Goal: Task Accomplishment & Management: Manage account settings

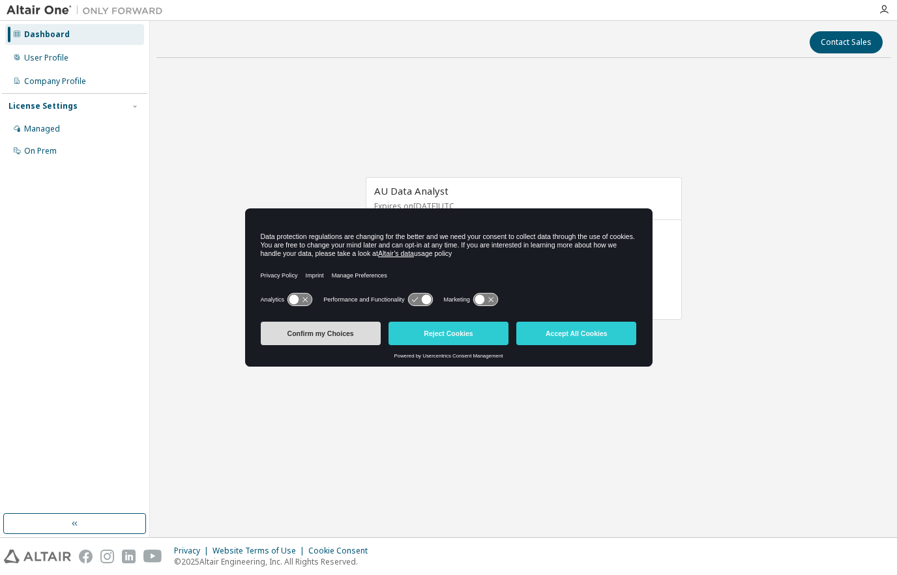
click at [355, 323] on button "Confirm my Choices" at bounding box center [321, 333] width 120 height 23
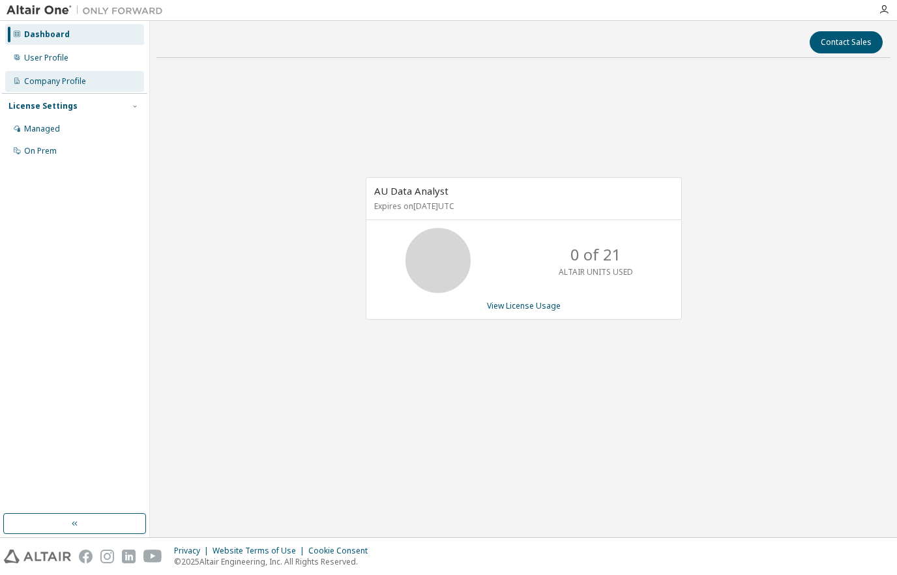
click at [83, 81] on div "Company Profile" at bounding box center [55, 81] width 62 height 10
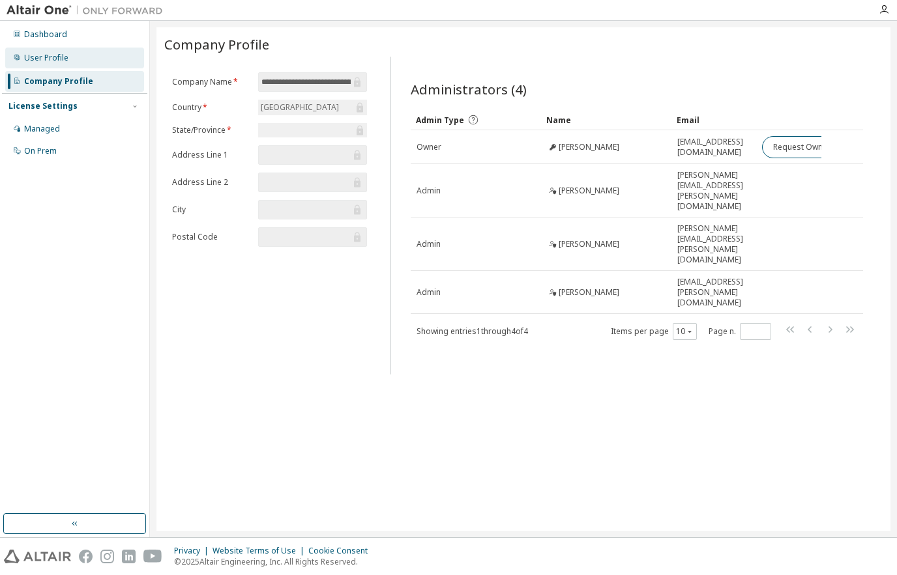
click at [61, 51] on div "User Profile" at bounding box center [74, 58] width 139 height 21
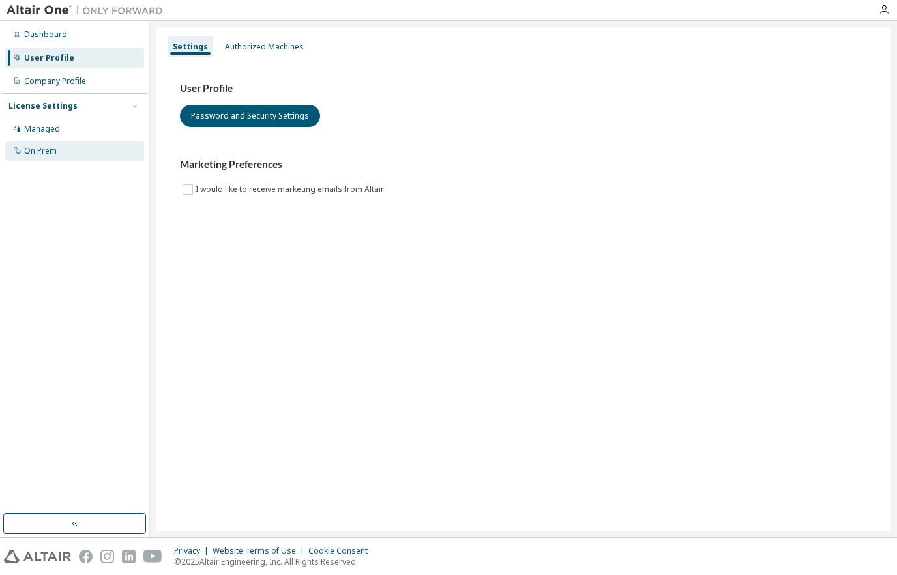
click at [42, 150] on div "On Prem" at bounding box center [40, 151] width 33 height 10
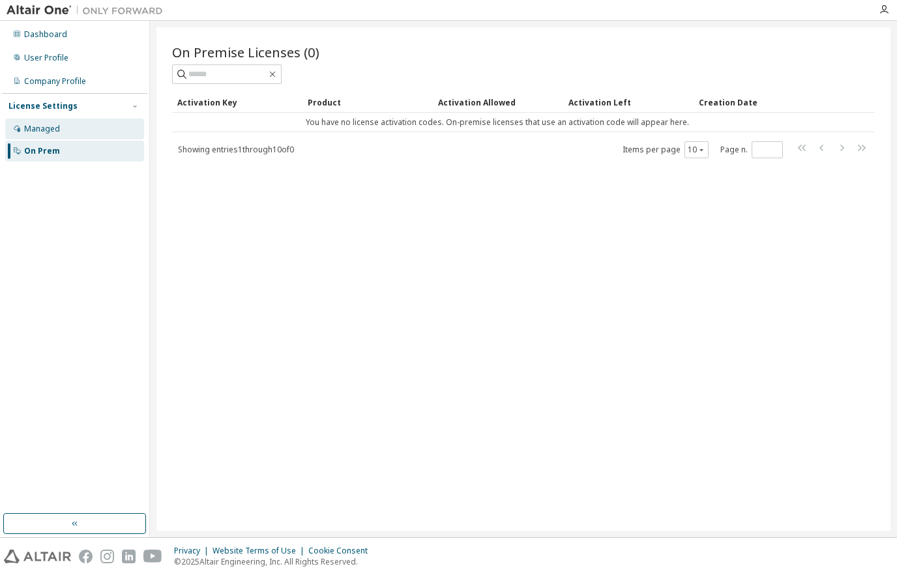
click at [59, 130] on div "Managed" at bounding box center [74, 129] width 139 height 21
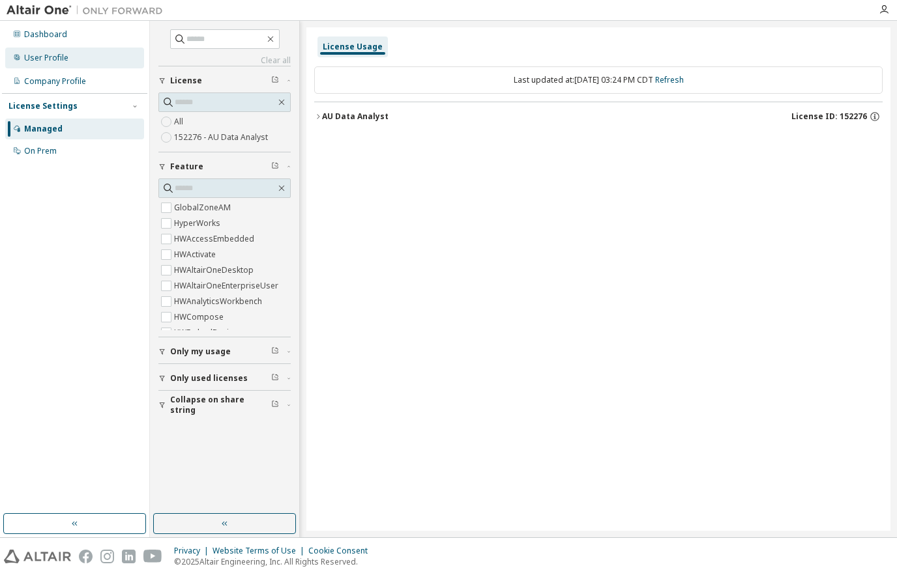
click at [64, 61] on div "User Profile" at bounding box center [46, 58] width 44 height 10
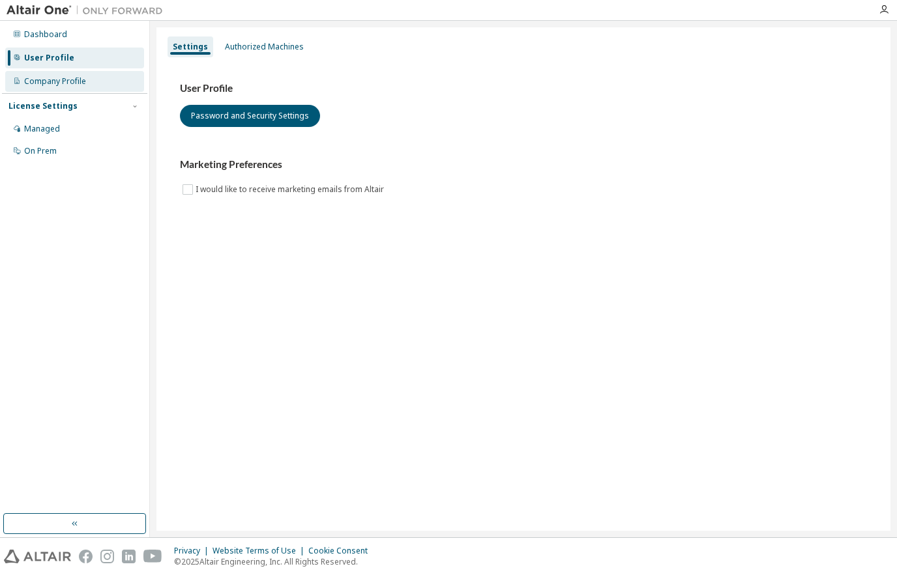
click at [65, 82] on div "Company Profile" at bounding box center [55, 81] width 62 height 10
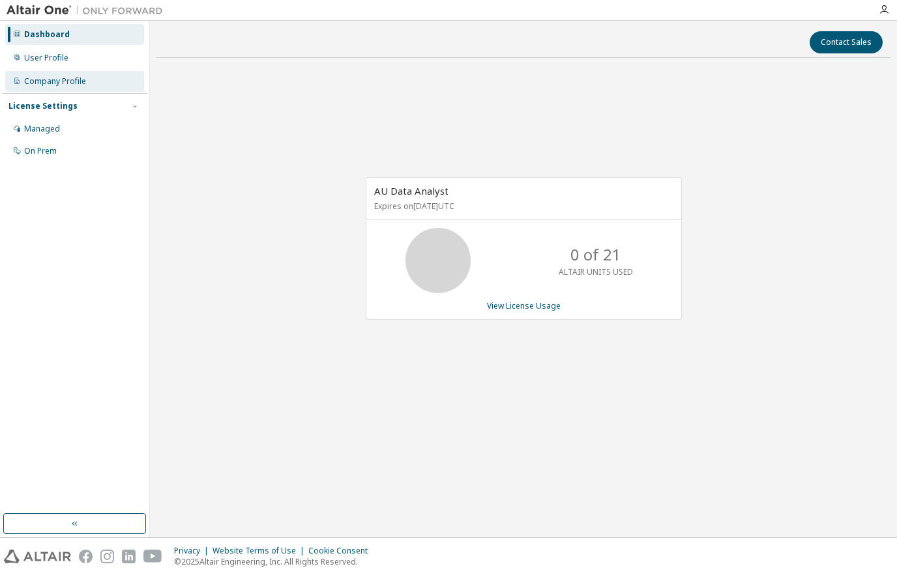
click at [55, 83] on div "Company Profile" at bounding box center [55, 81] width 62 height 10
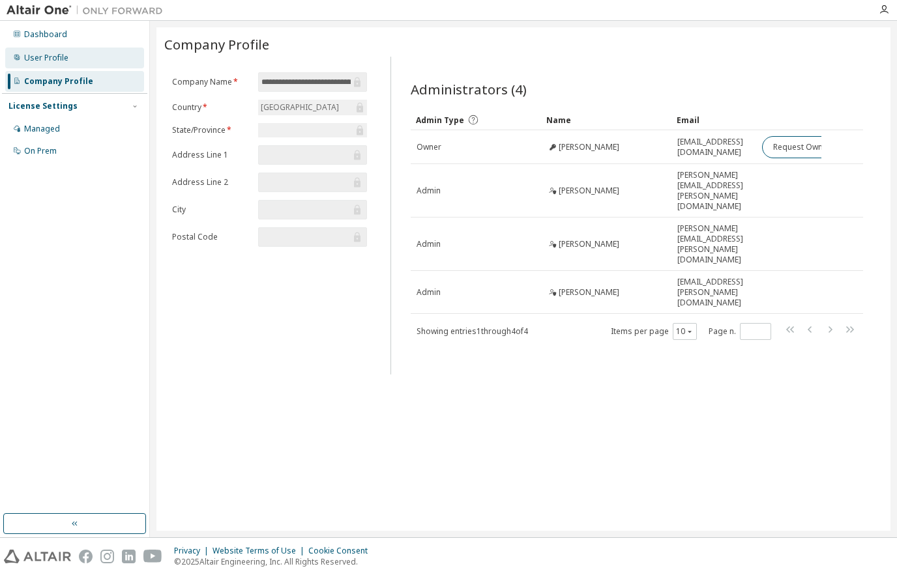
click at [40, 58] on div "User Profile" at bounding box center [46, 58] width 44 height 10
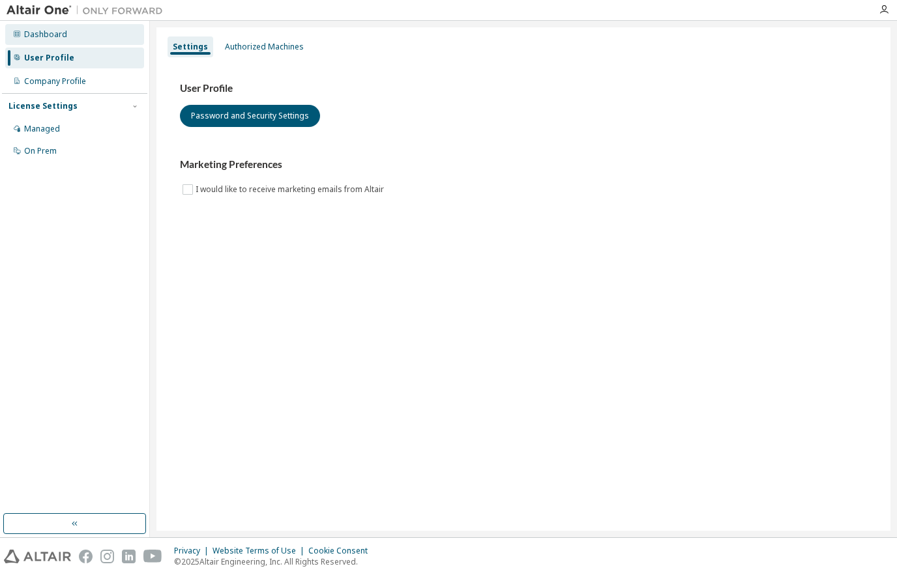
click at [56, 34] on div "Dashboard" at bounding box center [45, 34] width 43 height 10
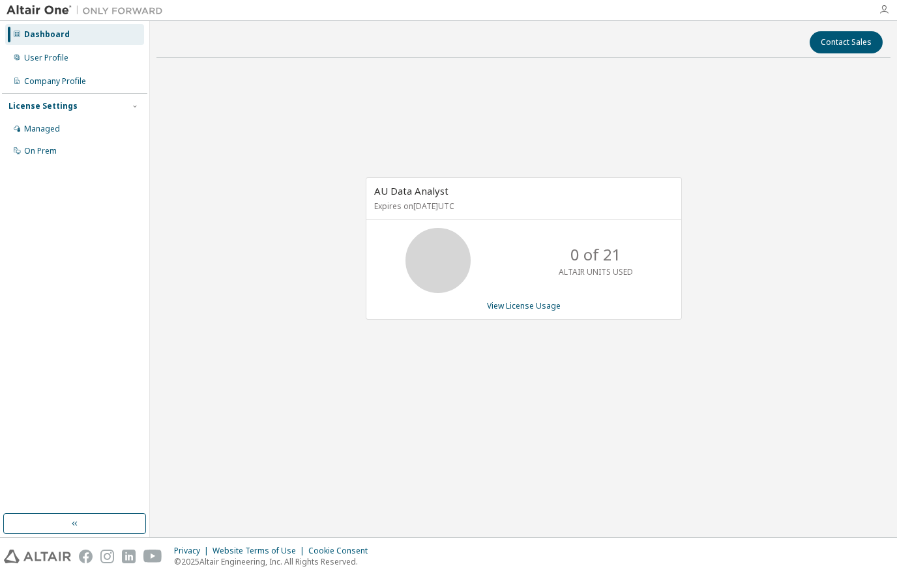
click at [882, 7] on icon "button" at bounding box center [884, 10] width 10 height 10
click at [886, 11] on icon "button" at bounding box center [884, 10] width 10 height 10
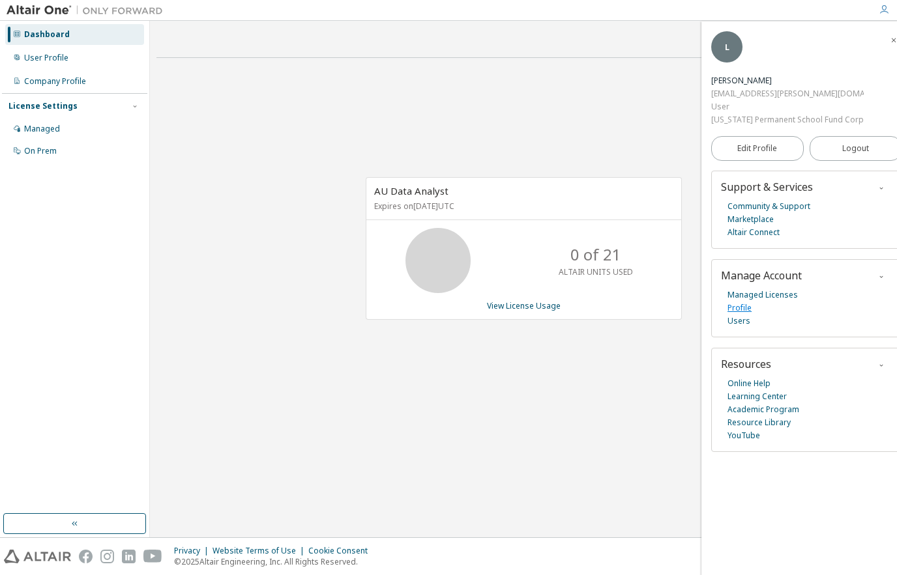
click at [742, 302] on link "Profile" at bounding box center [739, 308] width 24 height 13
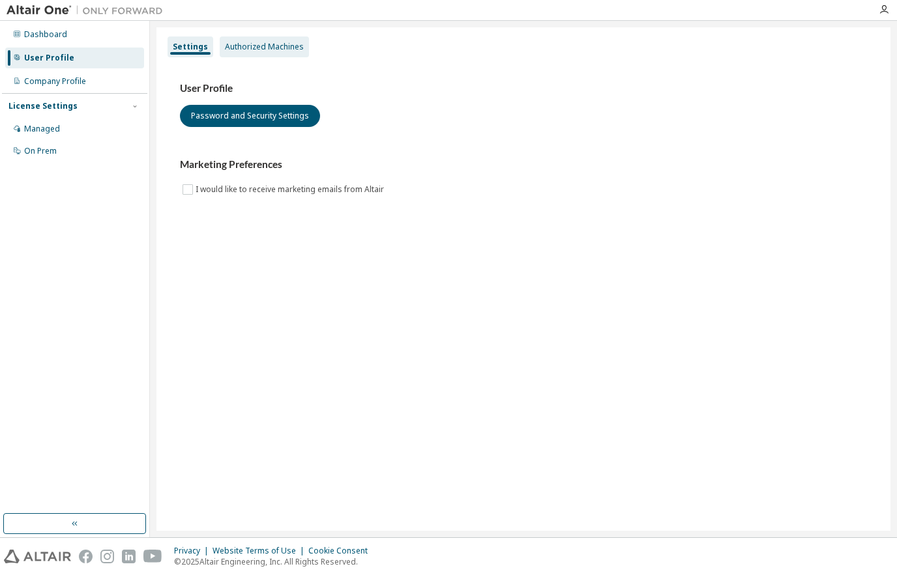
click at [262, 51] on div "Authorized Machines" at bounding box center [264, 47] width 79 height 10
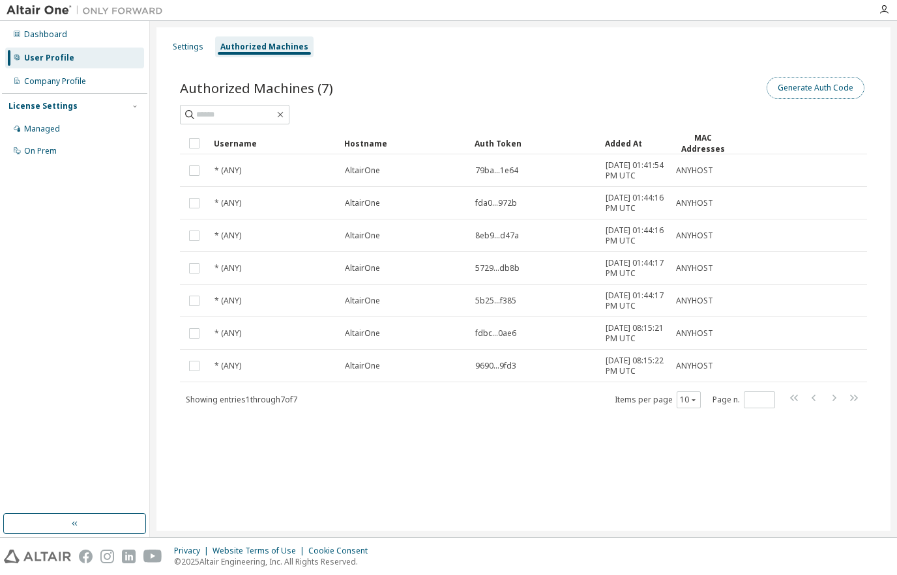
click at [807, 88] on button "Generate Auth Code" at bounding box center [815, 88] width 98 height 22
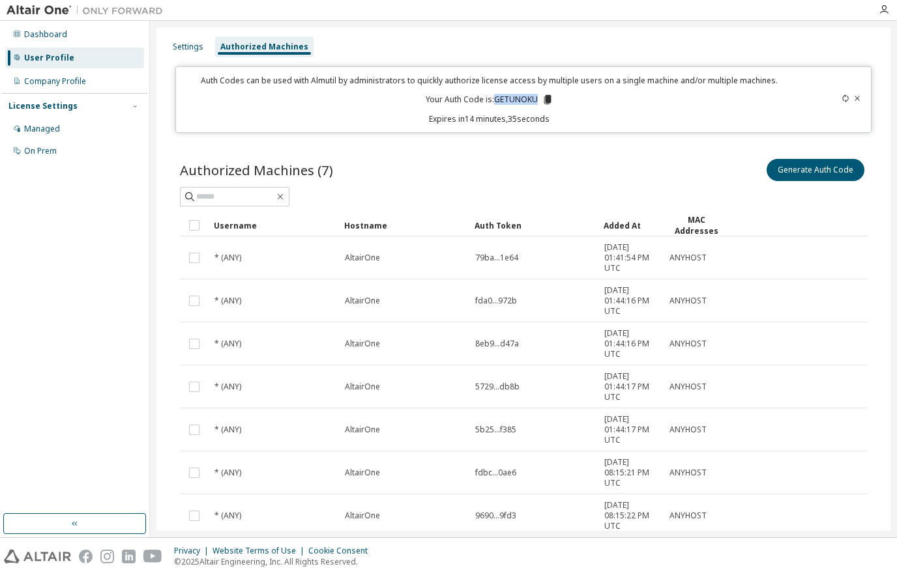
drag, startPoint x: 493, startPoint y: 100, endPoint x: 534, endPoint y: 98, distance: 41.1
click at [534, 98] on p "Your Auth Code is: GETUNOKU" at bounding box center [490, 100] width 128 height 12
copy p "GETUNOKU"
click at [55, 129] on div "Managed" at bounding box center [42, 129] width 36 height 10
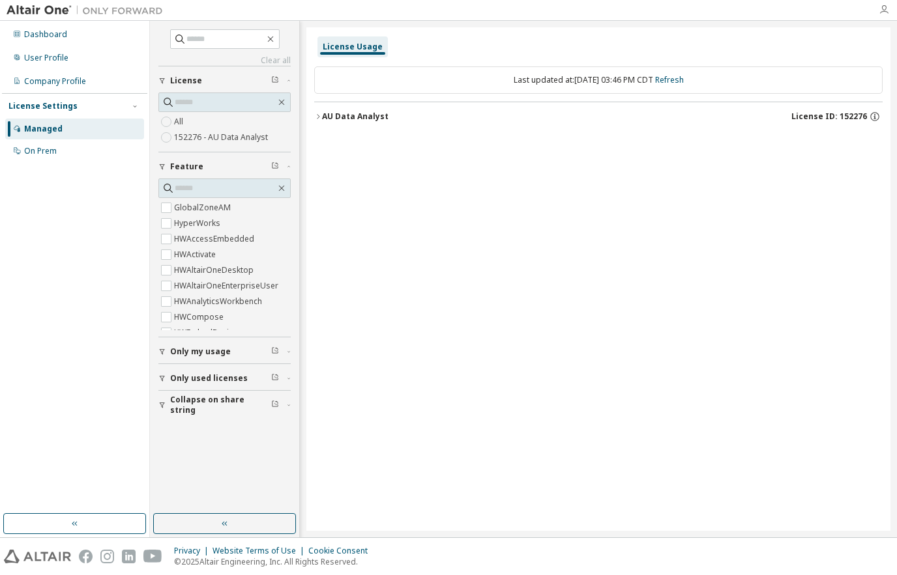
click at [882, 13] on icon "button" at bounding box center [884, 10] width 10 height 10
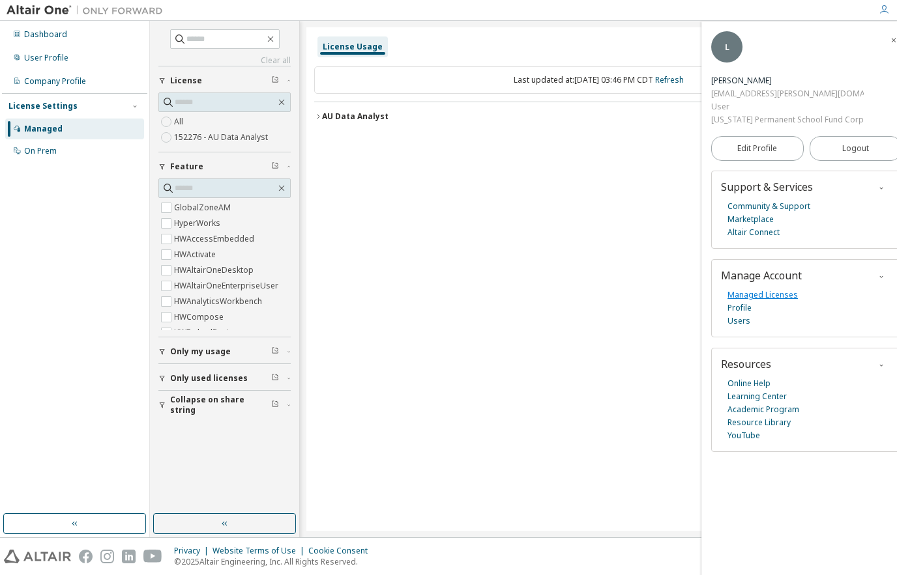
click at [758, 289] on link "Managed Licenses" at bounding box center [762, 295] width 70 height 13
click at [44, 127] on div "Managed" at bounding box center [43, 129] width 38 height 10
click at [39, 59] on div "User Profile" at bounding box center [46, 58] width 44 height 10
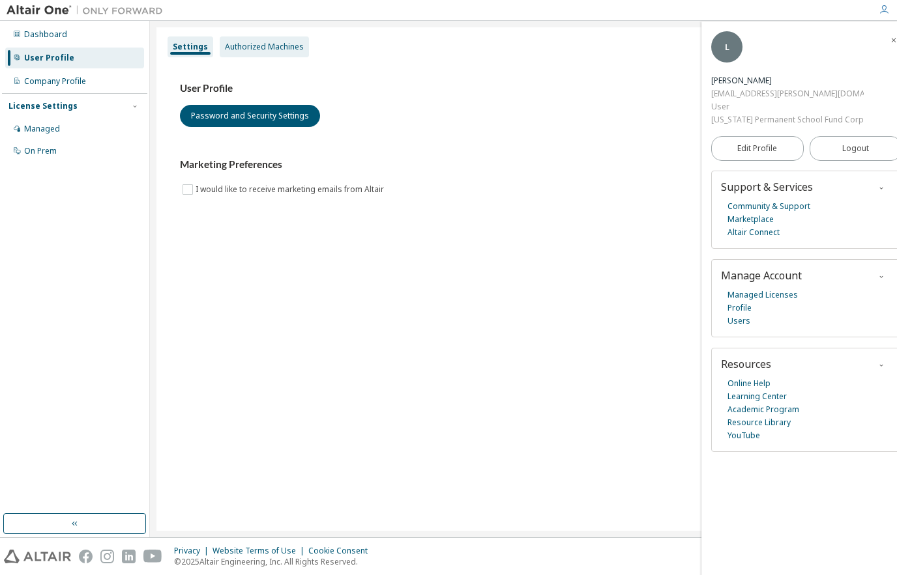
click at [245, 48] on div "Authorized Machines" at bounding box center [264, 47] width 79 height 10
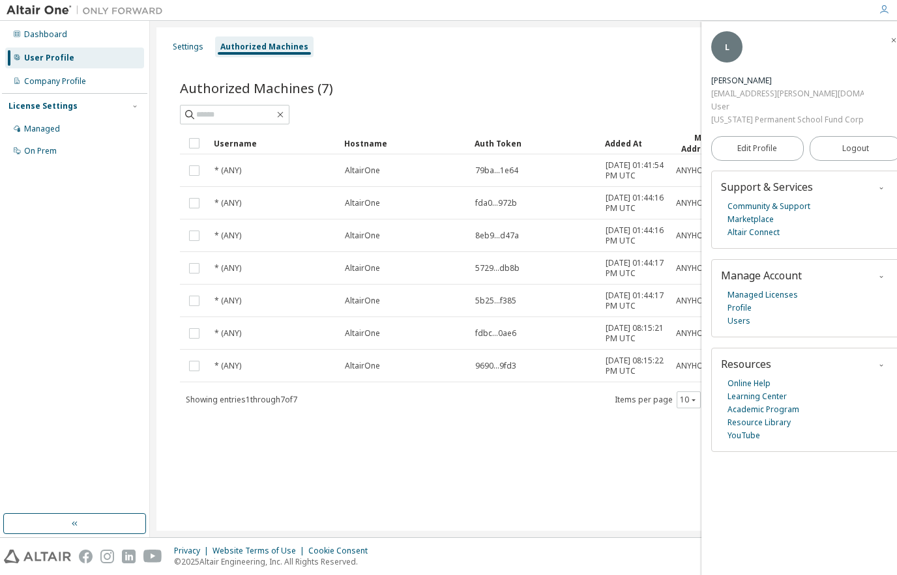
click at [887, 40] on span "button" at bounding box center [893, 39] width 13 height 21
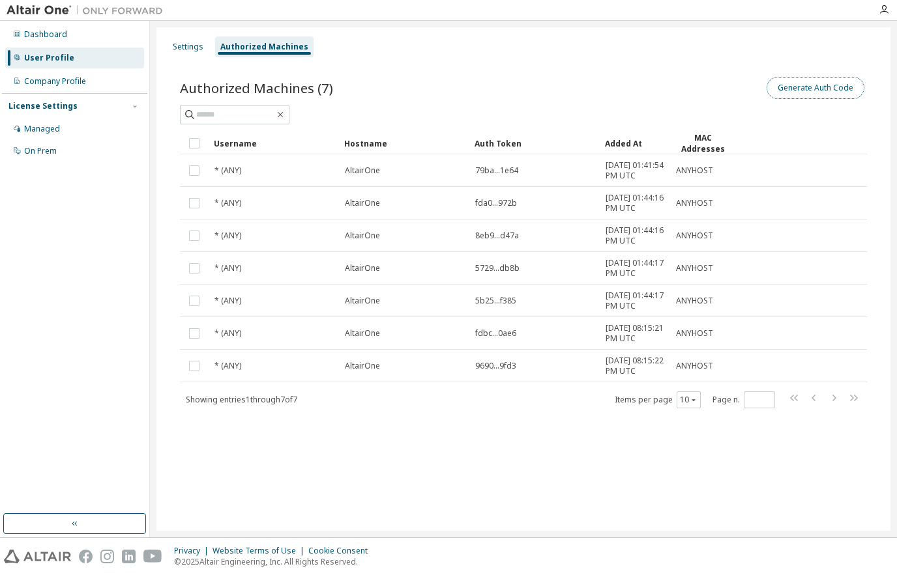
click at [804, 85] on button "Generate Auth Code" at bounding box center [815, 88] width 98 height 22
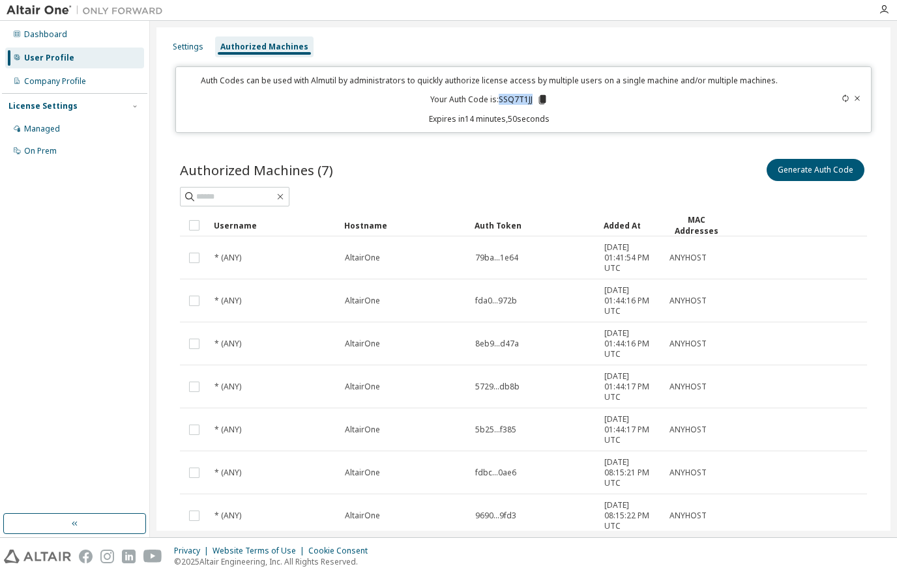
drag, startPoint x: 497, startPoint y: 101, endPoint x: 524, endPoint y: 105, distance: 27.0
click at [528, 102] on p "Your Auth Code is: SSQ7T1JJ" at bounding box center [489, 100] width 118 height 12
click at [540, 96] on icon at bounding box center [542, 99] width 7 height 9
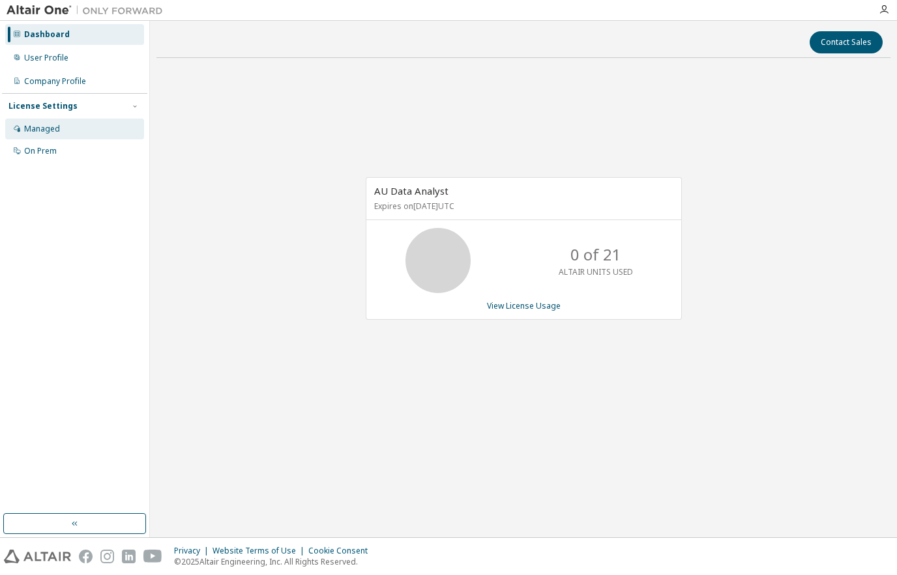
click at [53, 132] on div "Managed" at bounding box center [42, 129] width 36 height 10
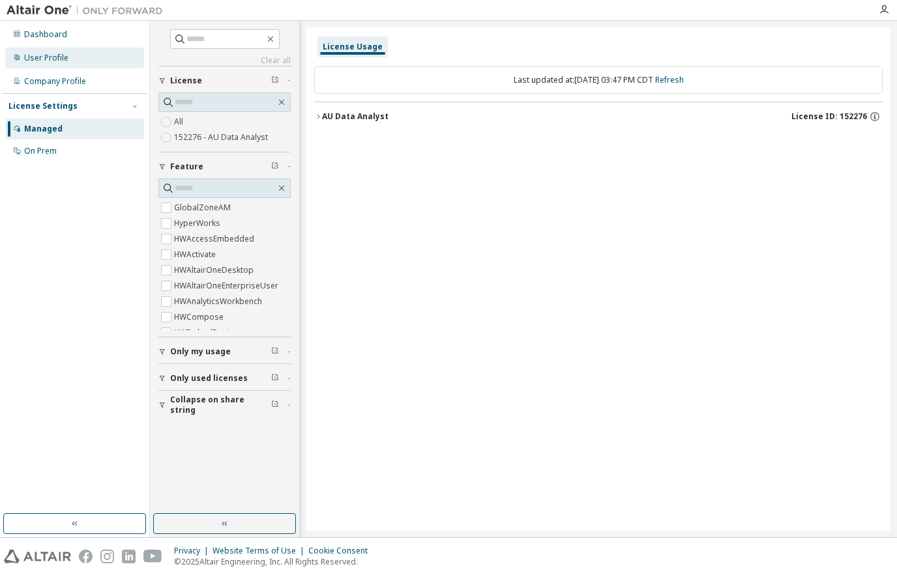
click at [65, 59] on div "User Profile" at bounding box center [46, 58] width 44 height 10
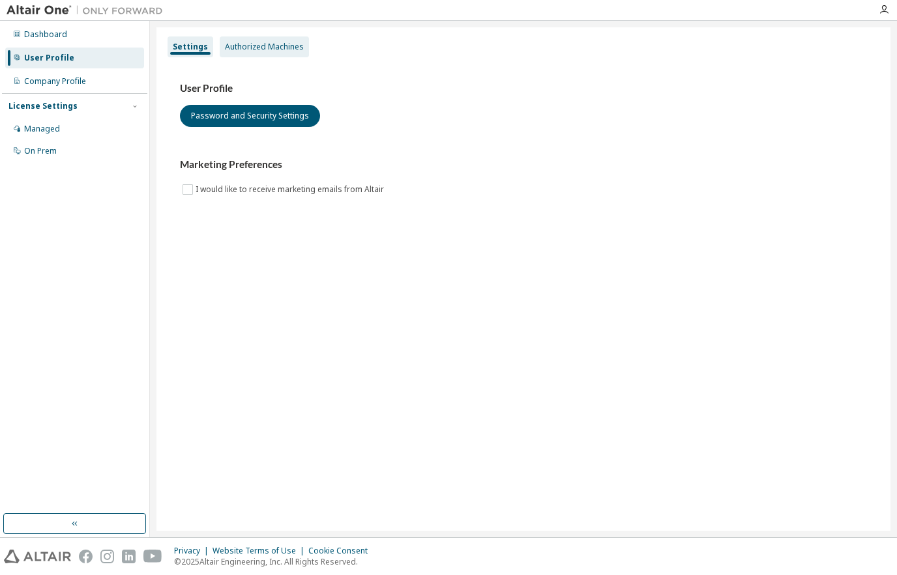
click at [260, 45] on div "Authorized Machines" at bounding box center [264, 47] width 79 height 10
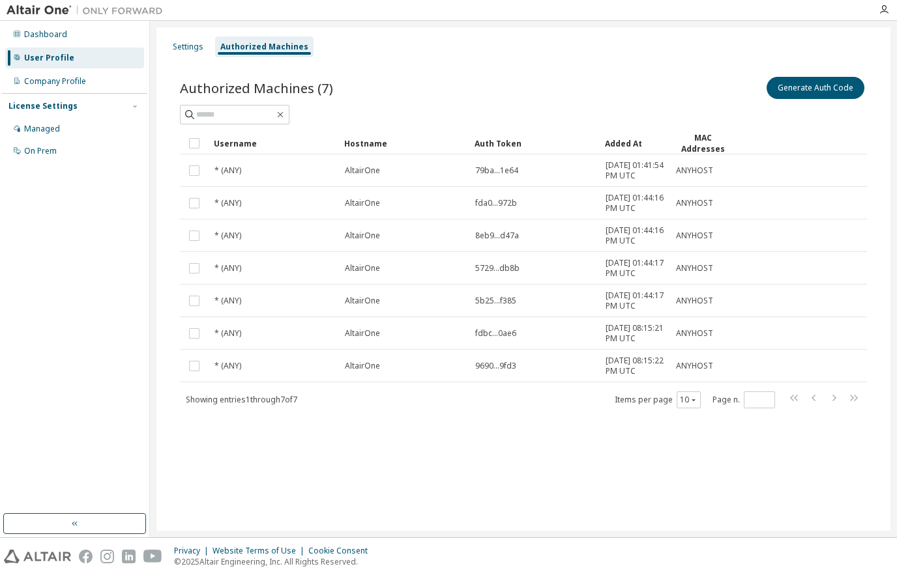
click at [263, 50] on div "Authorized Machines" at bounding box center [264, 47] width 88 height 10
click at [196, 53] on div "Settings" at bounding box center [187, 46] width 41 height 21
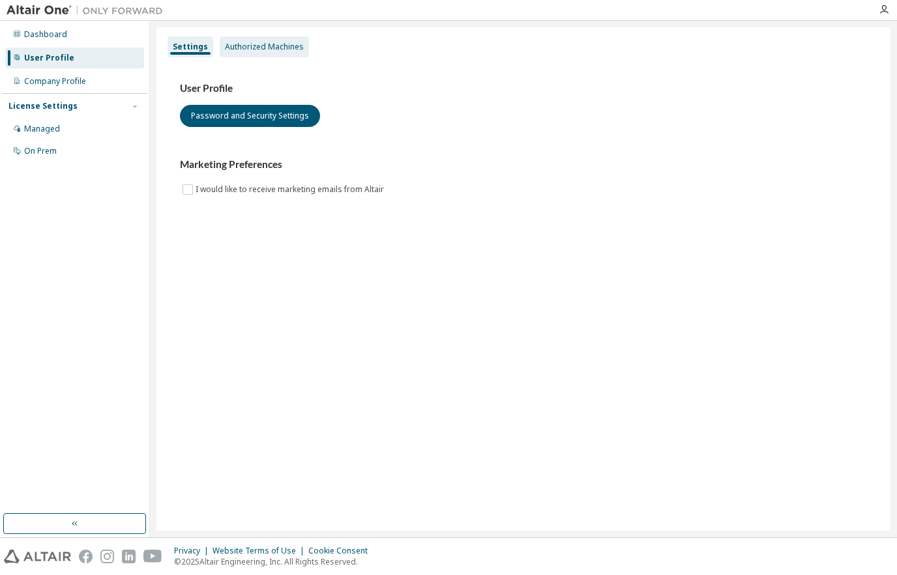
click at [267, 43] on div "Authorized Machines" at bounding box center [264, 47] width 79 height 10
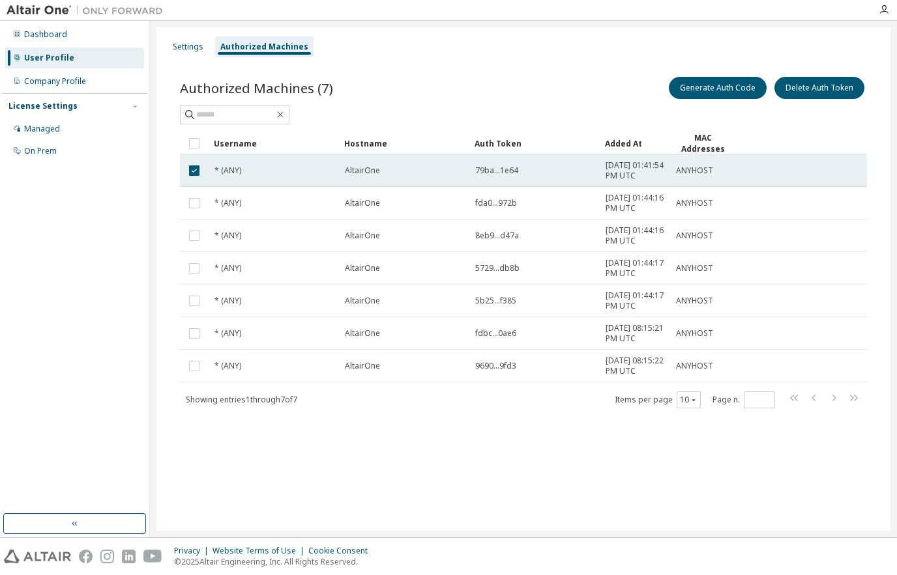
click at [231, 176] on span "* (ANY)" at bounding box center [227, 171] width 27 height 10
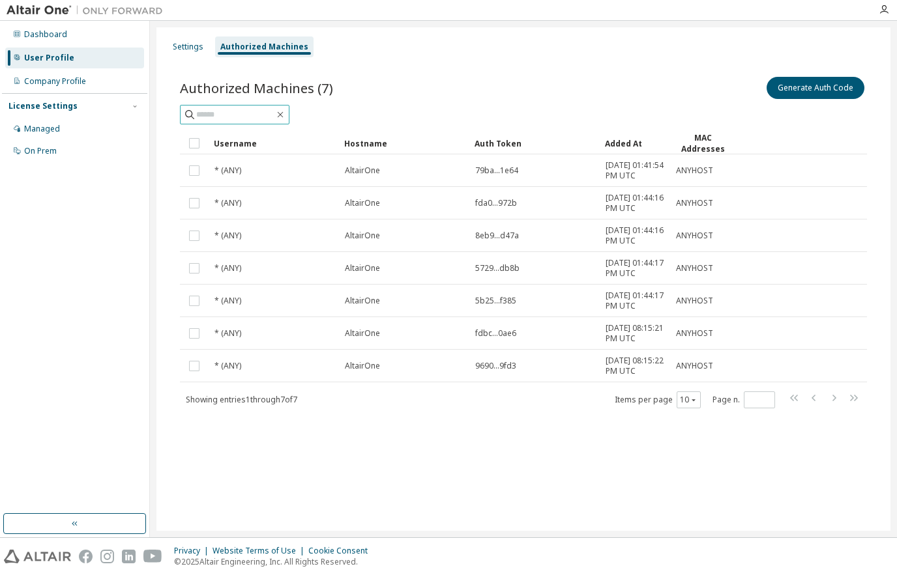
click at [205, 115] on input "text" at bounding box center [235, 114] width 78 height 13
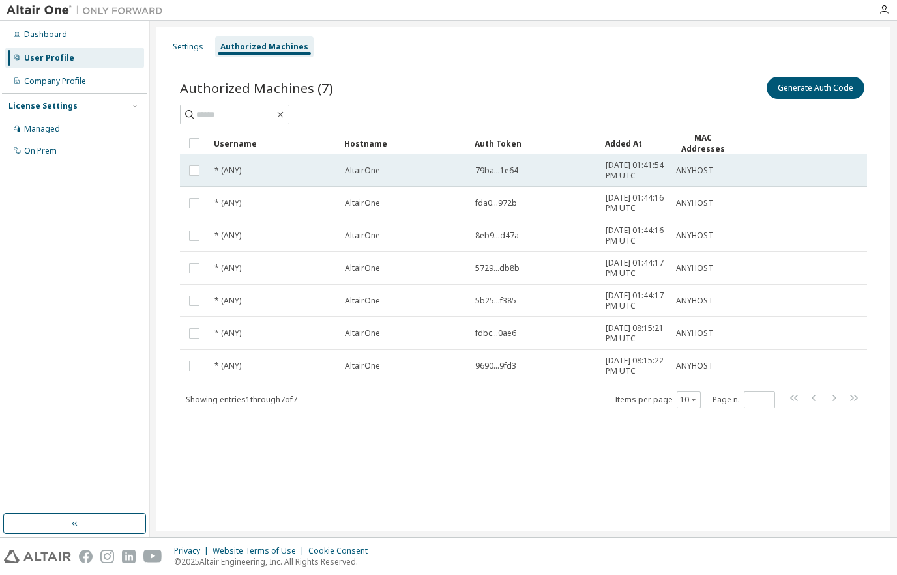
click at [233, 176] on span "* (ANY)" at bounding box center [227, 171] width 27 height 10
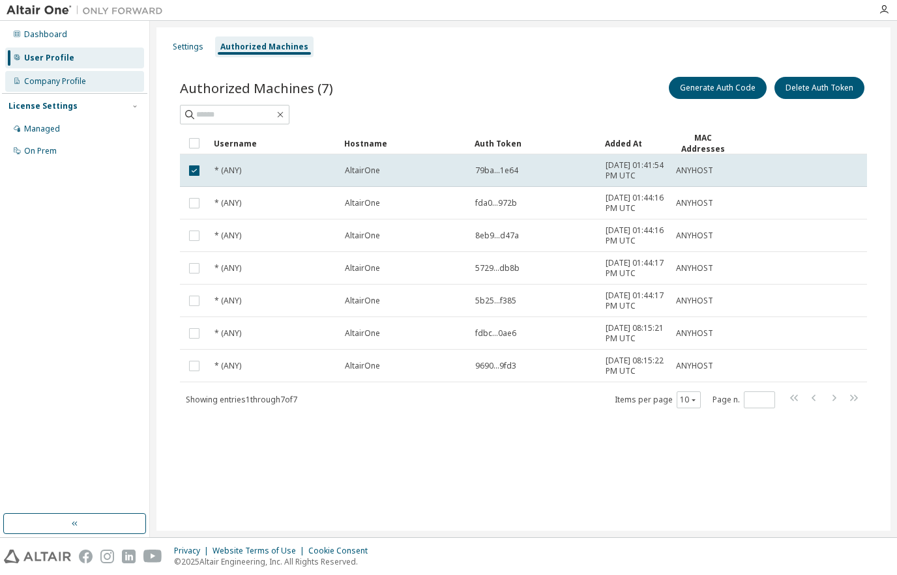
click at [77, 80] on div "Company Profile" at bounding box center [55, 81] width 62 height 10
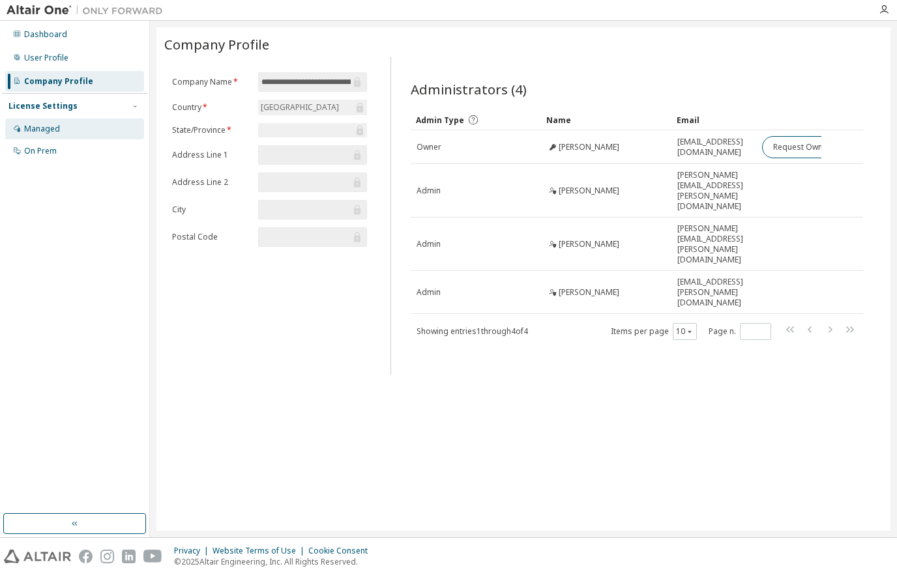
click at [38, 130] on div "Managed" at bounding box center [42, 129] width 36 height 10
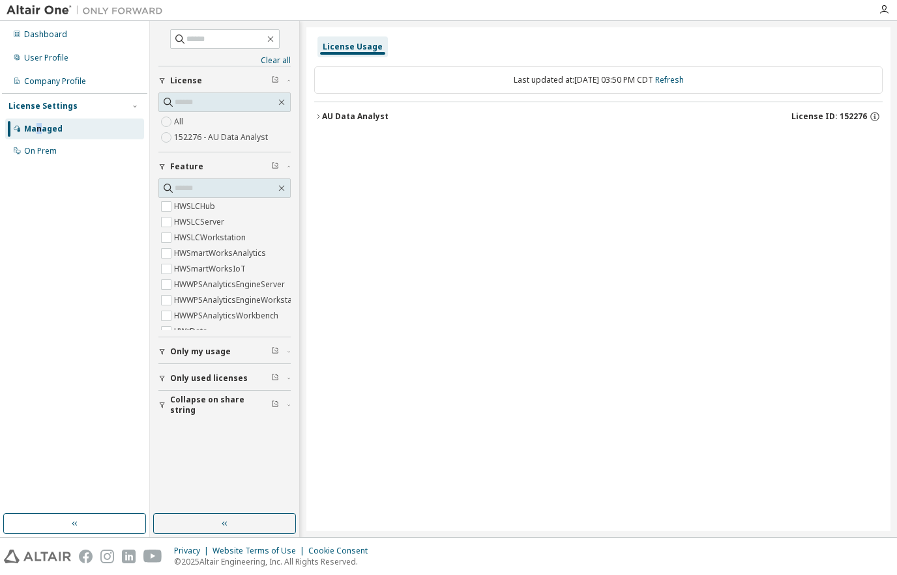
scroll to position [580, 0]
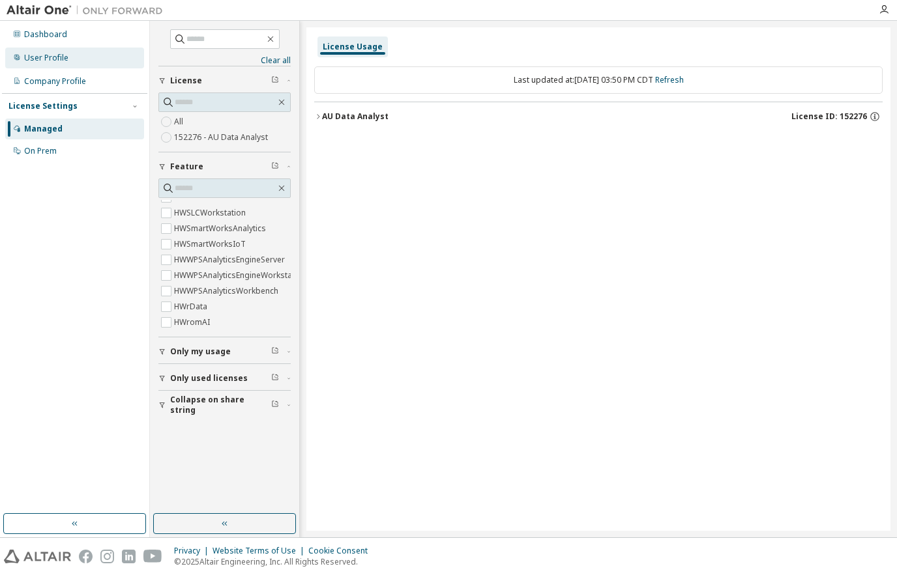
click at [40, 58] on div "User Profile" at bounding box center [46, 58] width 44 height 10
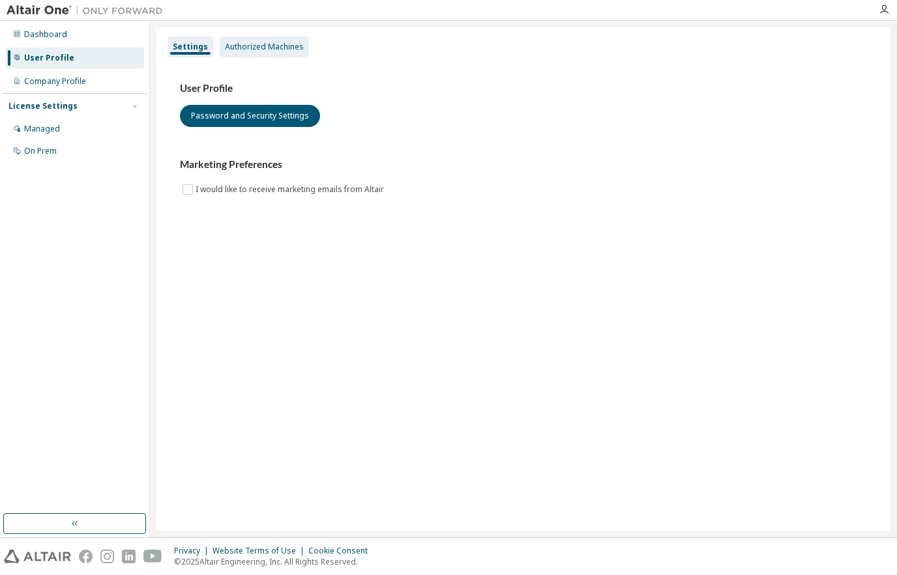
click at [237, 50] on div "Authorized Machines" at bounding box center [264, 47] width 79 height 10
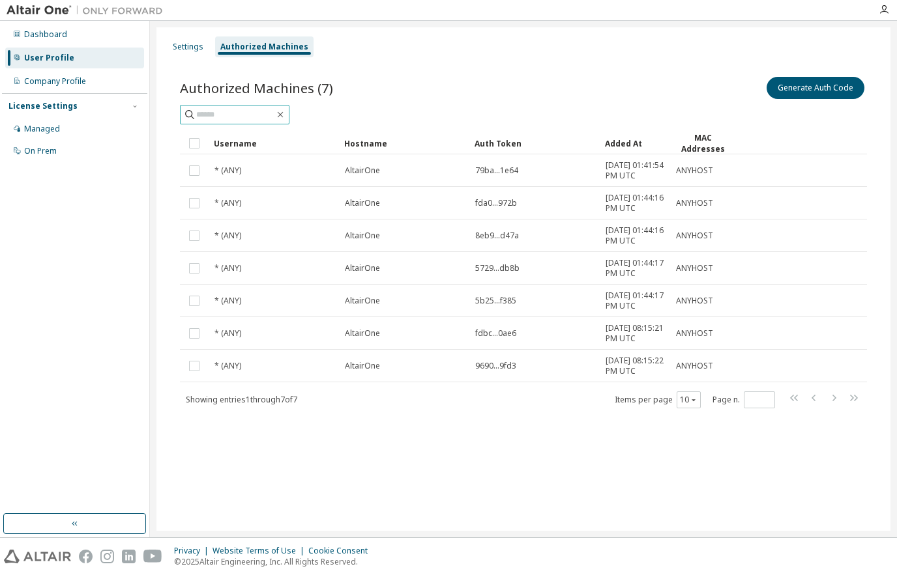
click at [260, 123] on span at bounding box center [234, 115] width 109 height 20
click at [214, 117] on input "text" at bounding box center [235, 114] width 78 height 13
type input "*"
type input "********"
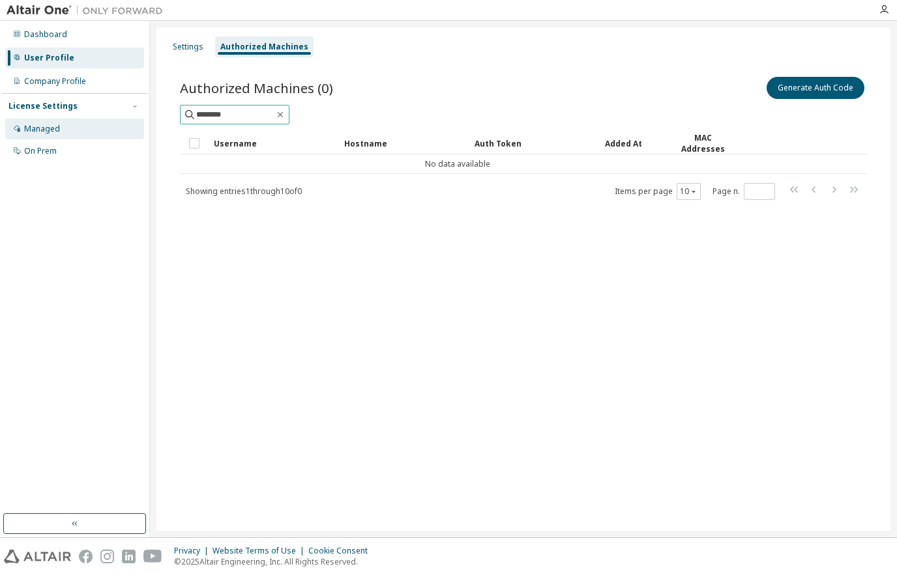
drag, startPoint x: 242, startPoint y: 111, endPoint x: 33, endPoint y: 136, distance: 210.6
click at [33, 136] on div "Dashboard User Profile Company Profile License Settings Managed On Prem Setting…" at bounding box center [448, 279] width 897 height 517
click at [194, 52] on div "Settings" at bounding box center [187, 46] width 41 height 21
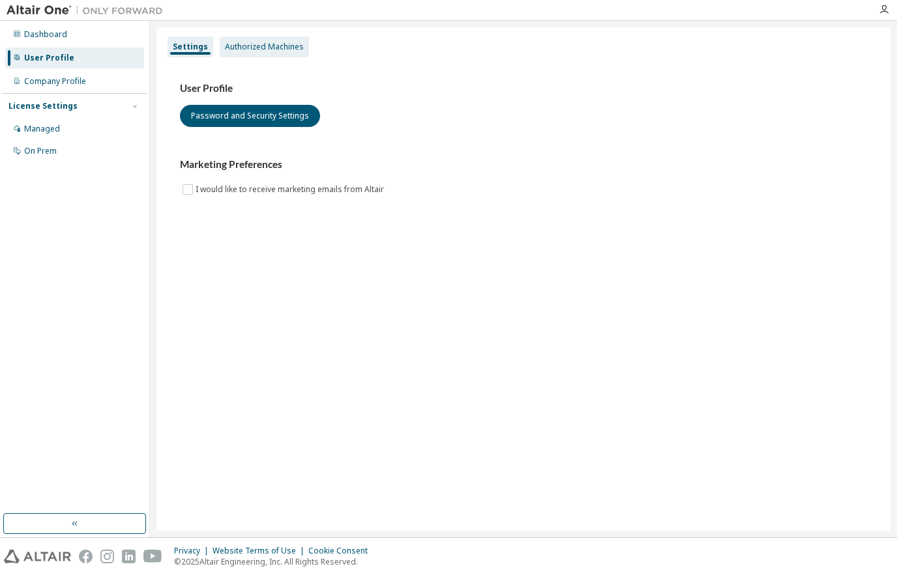
click at [247, 46] on div "Authorized Machines" at bounding box center [264, 47] width 79 height 10
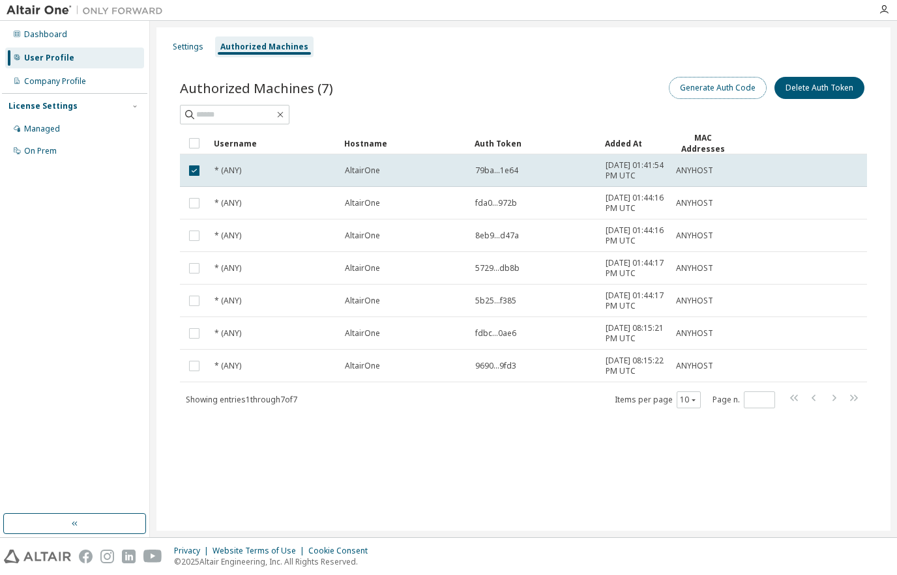
click at [724, 85] on button "Generate Auth Code" at bounding box center [718, 88] width 98 height 22
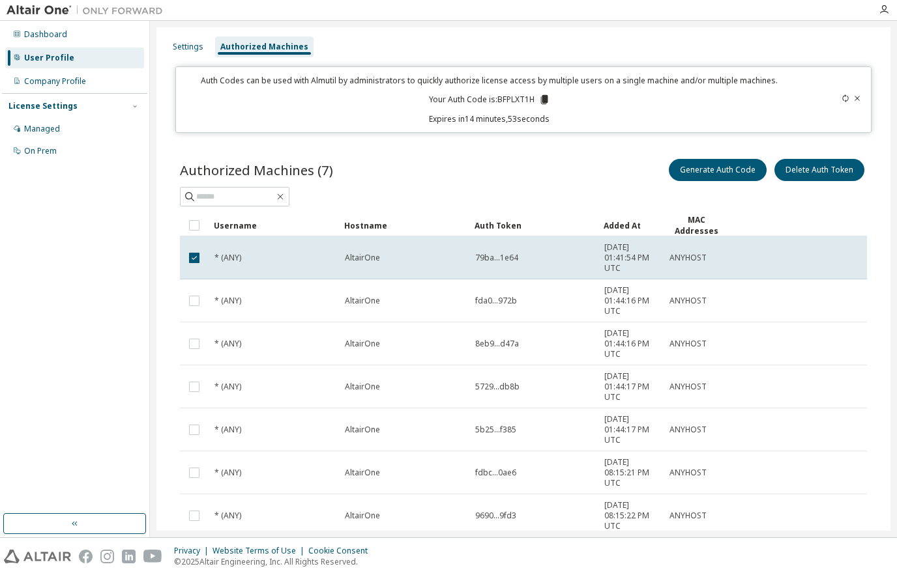
scroll to position [75, 0]
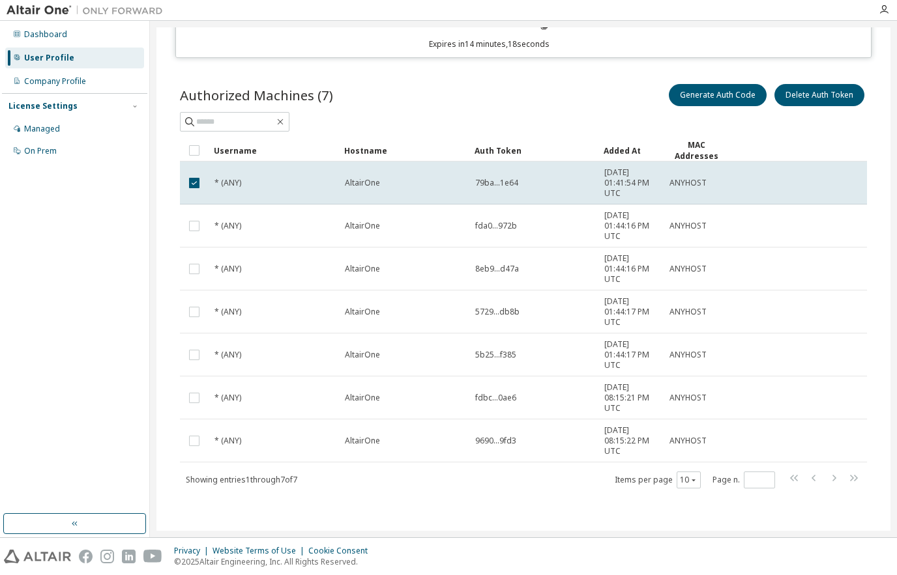
click at [46, 56] on div "User Profile" at bounding box center [49, 58] width 50 height 10
click at [54, 127] on div "Managed" at bounding box center [42, 129] width 36 height 10
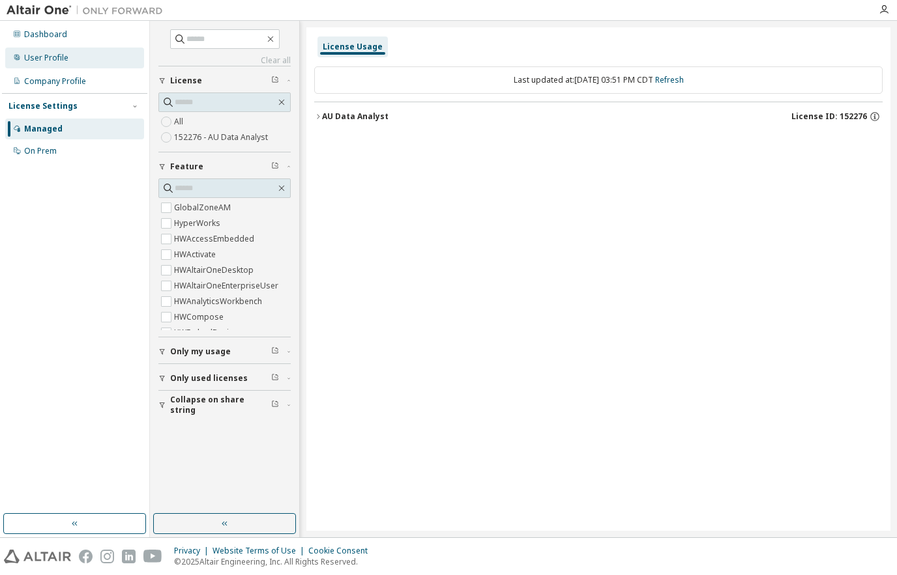
click at [56, 62] on div "User Profile" at bounding box center [46, 58] width 44 height 10
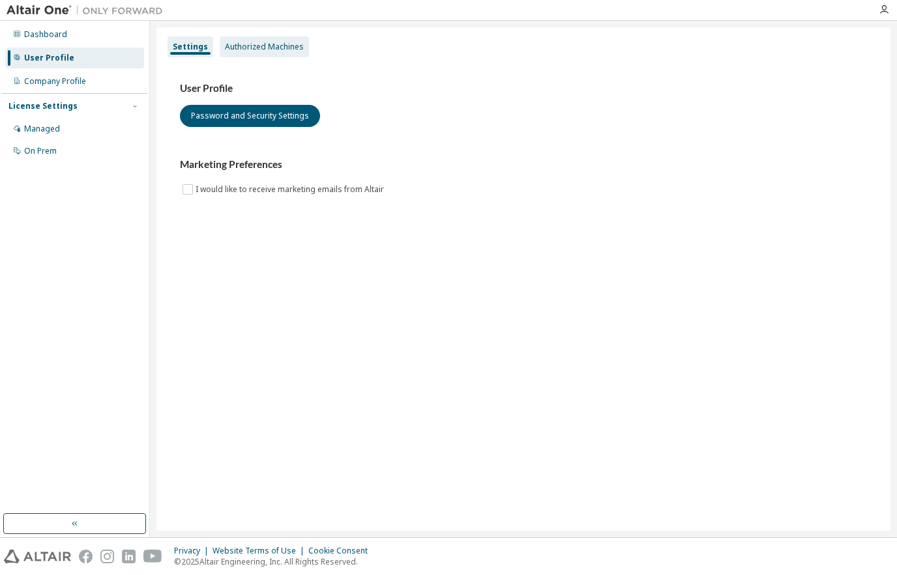
click at [274, 51] on div "Authorized Machines" at bounding box center [264, 47] width 79 height 10
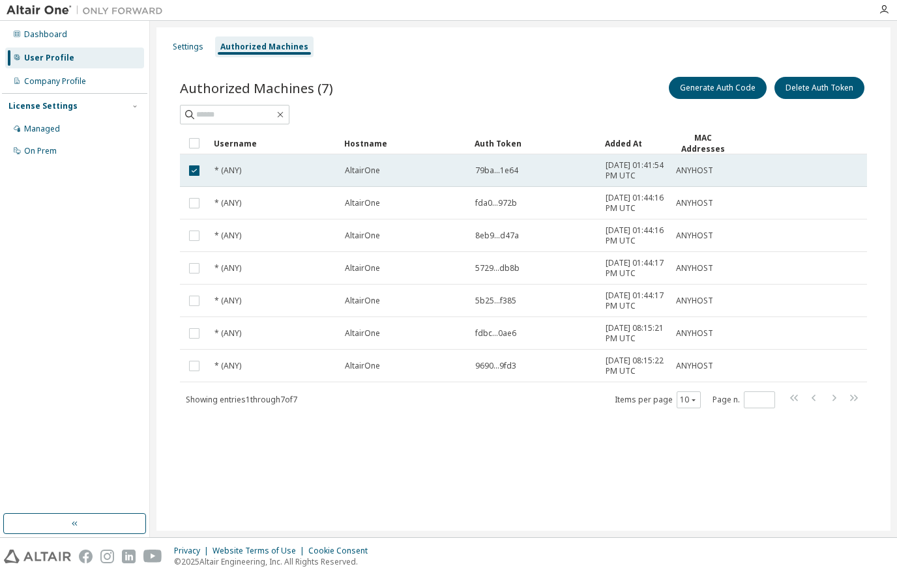
click at [770, 179] on tr "* (ANY) AltairOne 79ba...1e64 2024-11-05 01:41:54 PM UTC ANYHOST" at bounding box center [523, 170] width 687 height 33
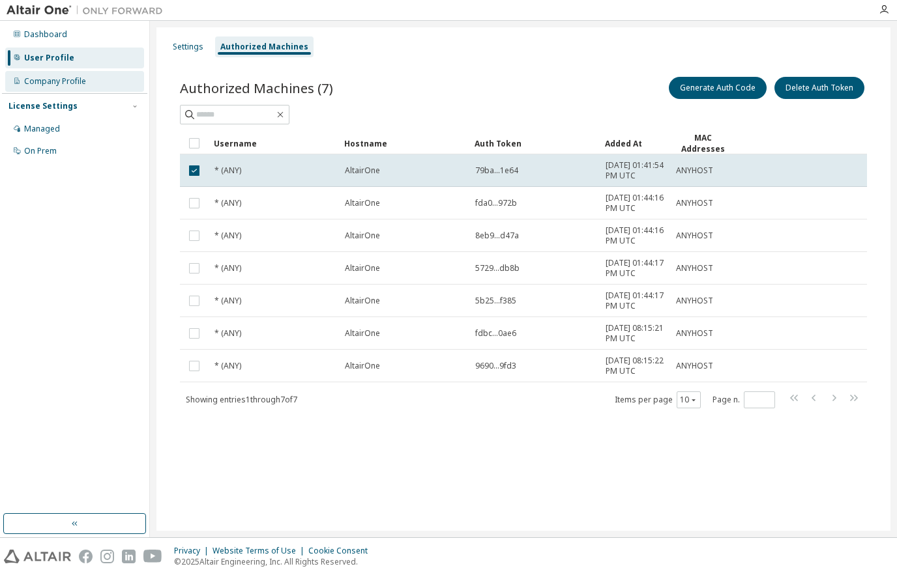
click at [73, 83] on div "Company Profile" at bounding box center [55, 81] width 62 height 10
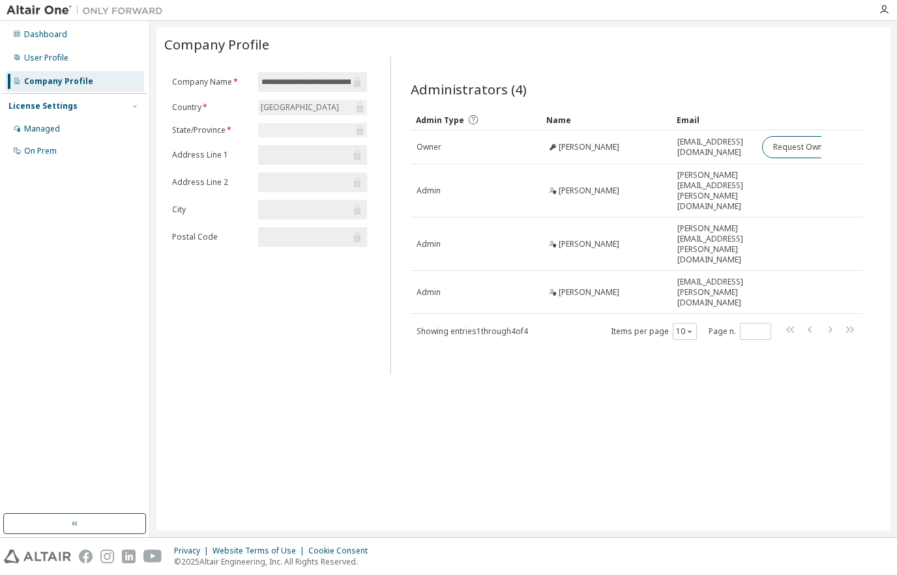
click at [63, 80] on div "Company Profile" at bounding box center [58, 81] width 69 height 10
click at [61, 130] on div "Managed" at bounding box center [74, 129] width 139 height 21
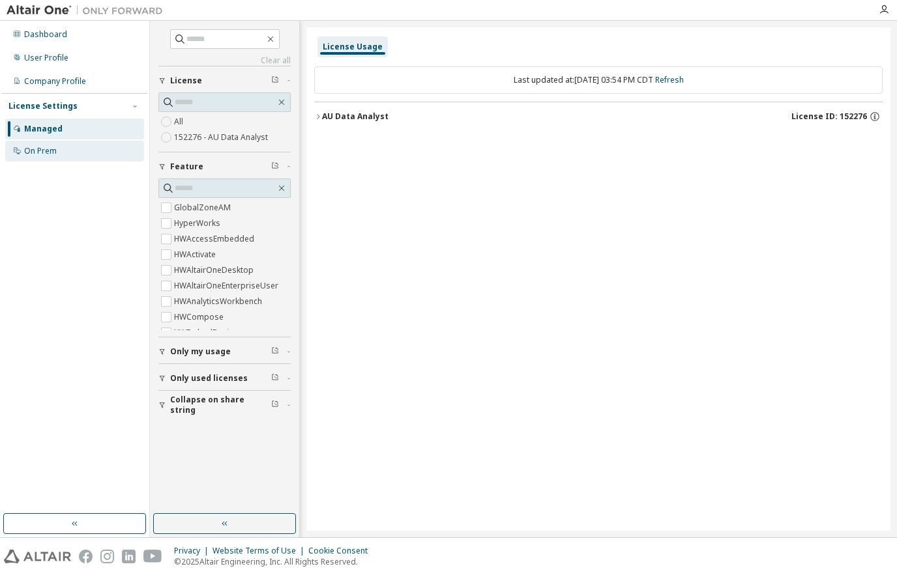
click at [46, 150] on div "On Prem" at bounding box center [40, 151] width 33 height 10
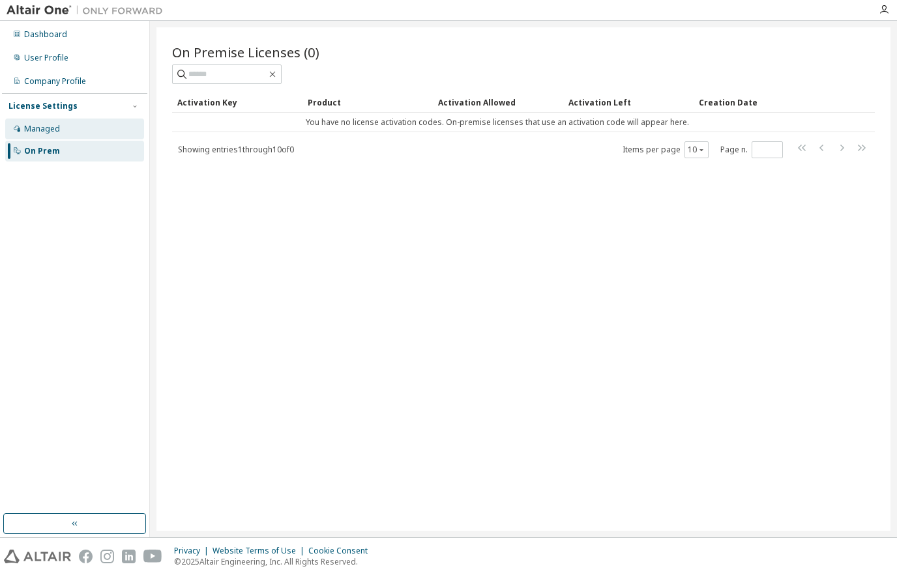
click at [47, 125] on div "Managed" at bounding box center [42, 129] width 36 height 10
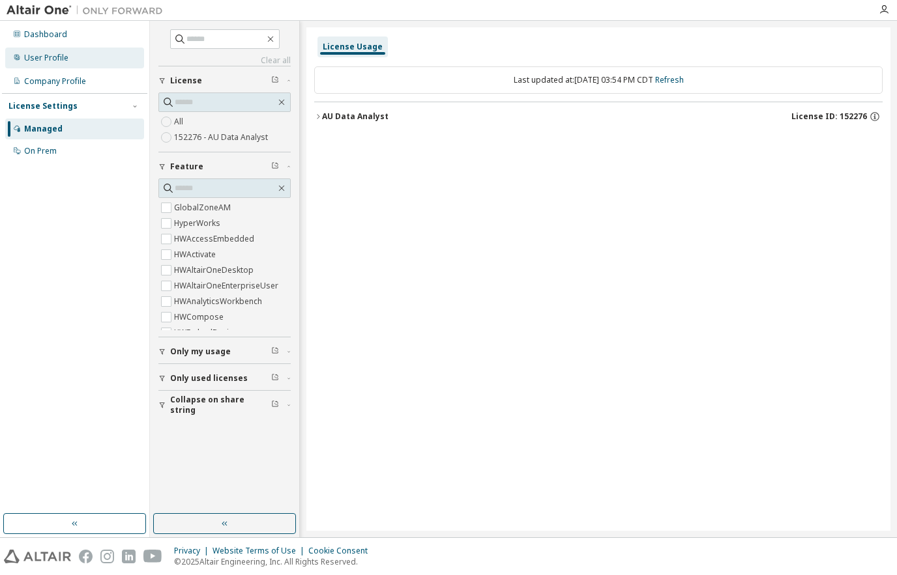
click at [48, 57] on div "User Profile" at bounding box center [46, 58] width 44 height 10
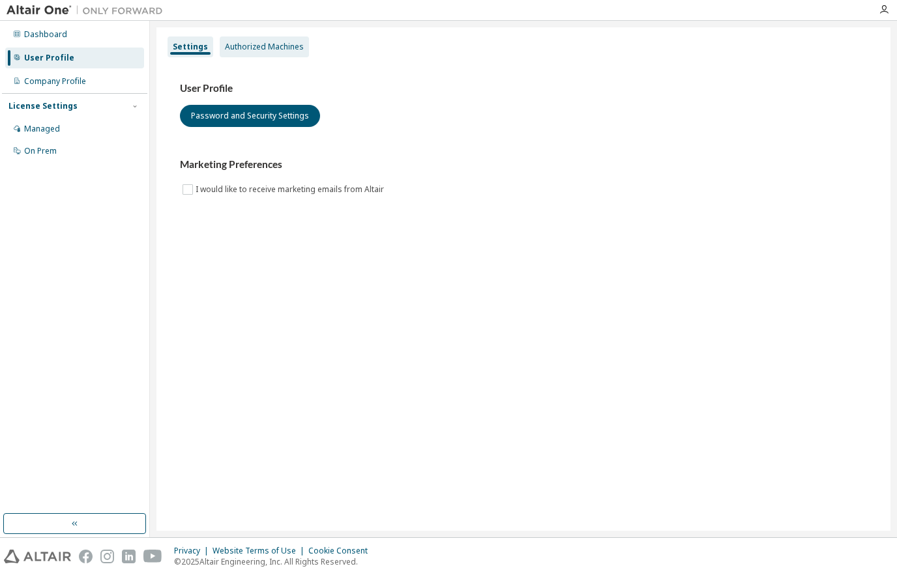
click at [264, 49] on div "Authorized Machines" at bounding box center [264, 47] width 79 height 10
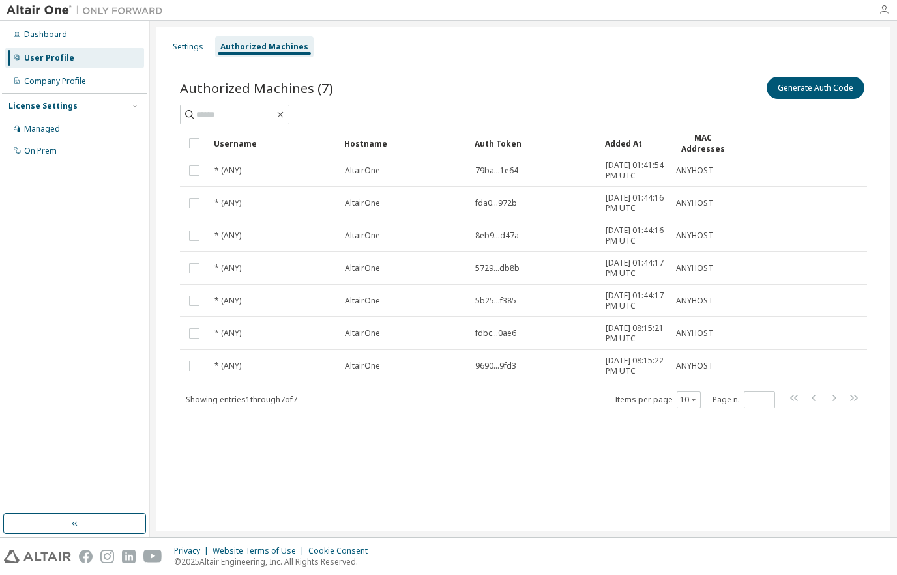
click at [882, 6] on icon "button" at bounding box center [884, 10] width 10 height 10
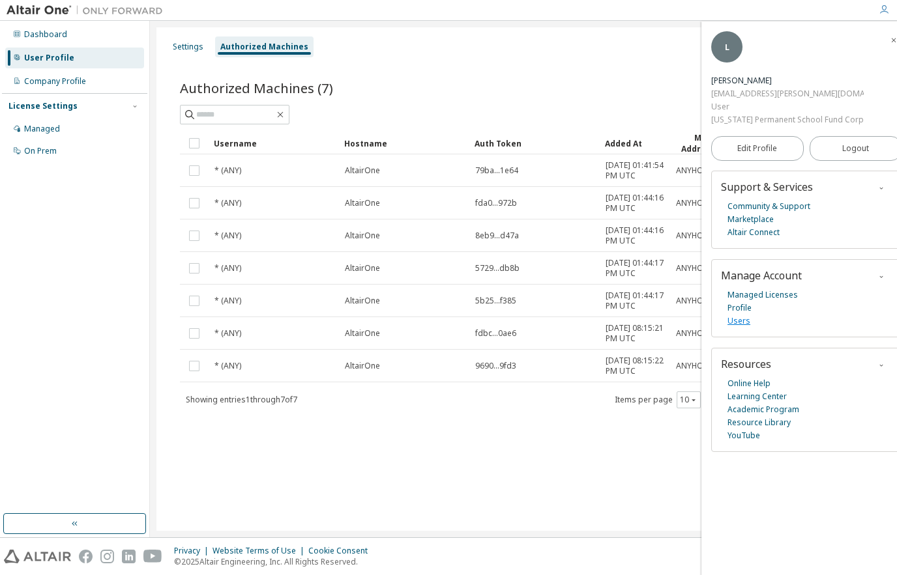
click at [744, 315] on link "Users" at bounding box center [738, 321] width 23 height 13
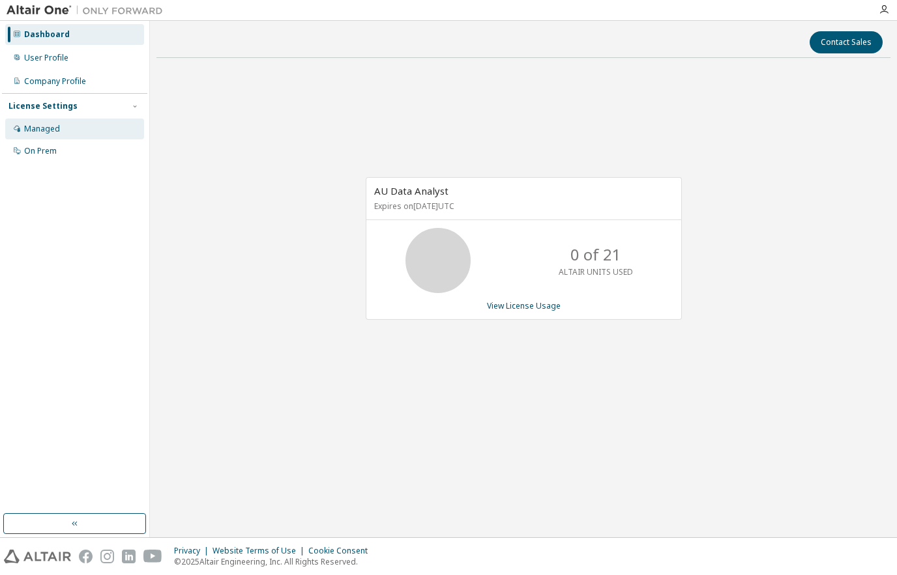
click at [42, 124] on div "Managed" at bounding box center [42, 129] width 36 height 10
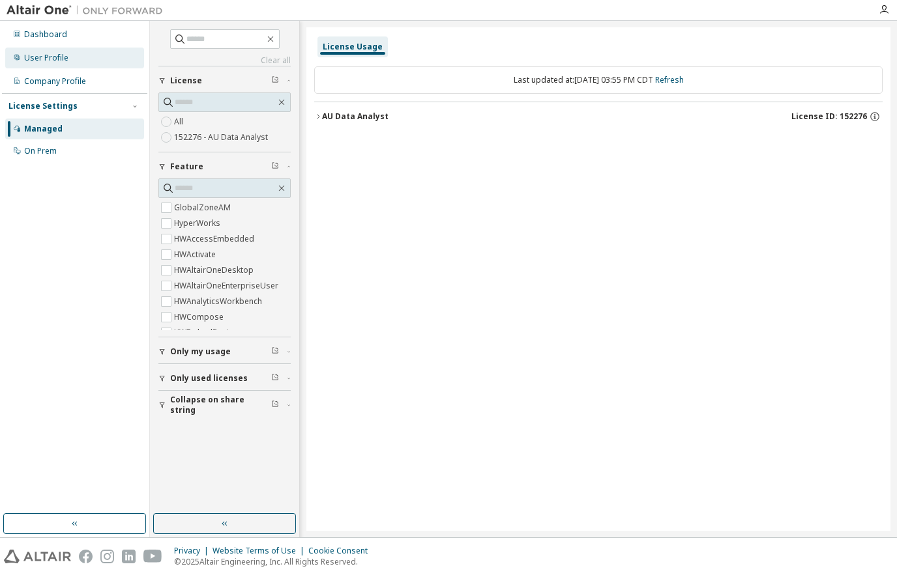
click at [57, 55] on div "User Profile" at bounding box center [46, 58] width 44 height 10
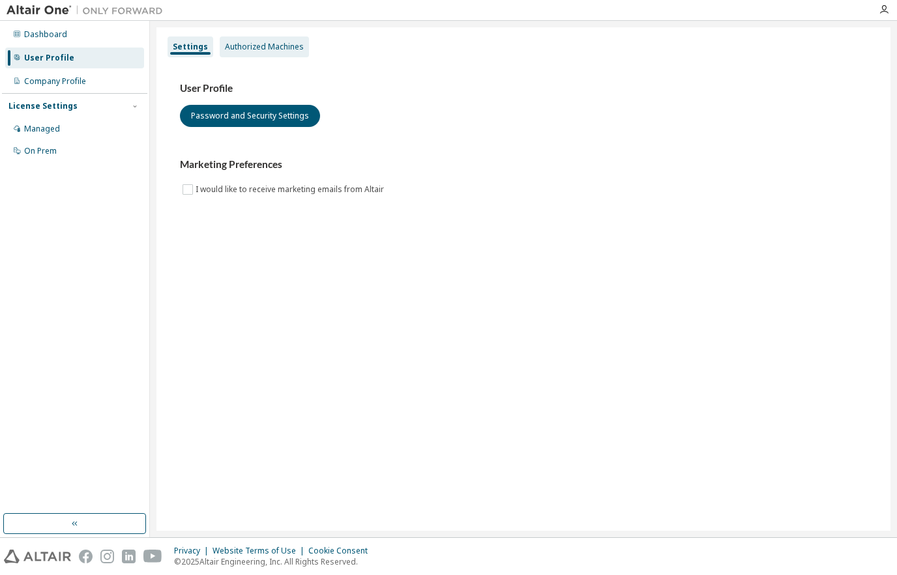
click at [287, 44] on div "Authorized Machines" at bounding box center [264, 47] width 79 height 10
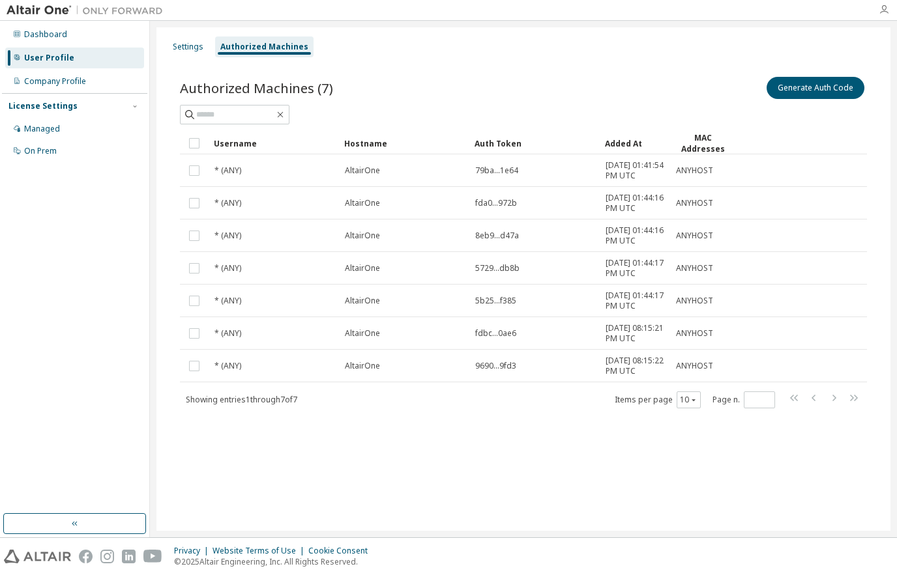
click at [882, 8] on icon "button" at bounding box center [884, 10] width 10 height 10
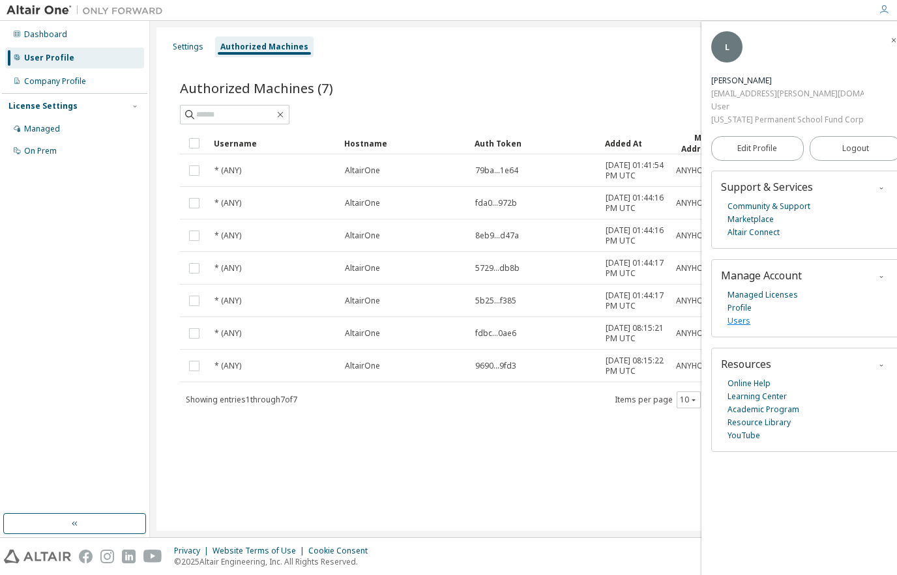
click at [740, 315] on link "Users" at bounding box center [738, 321] width 23 height 13
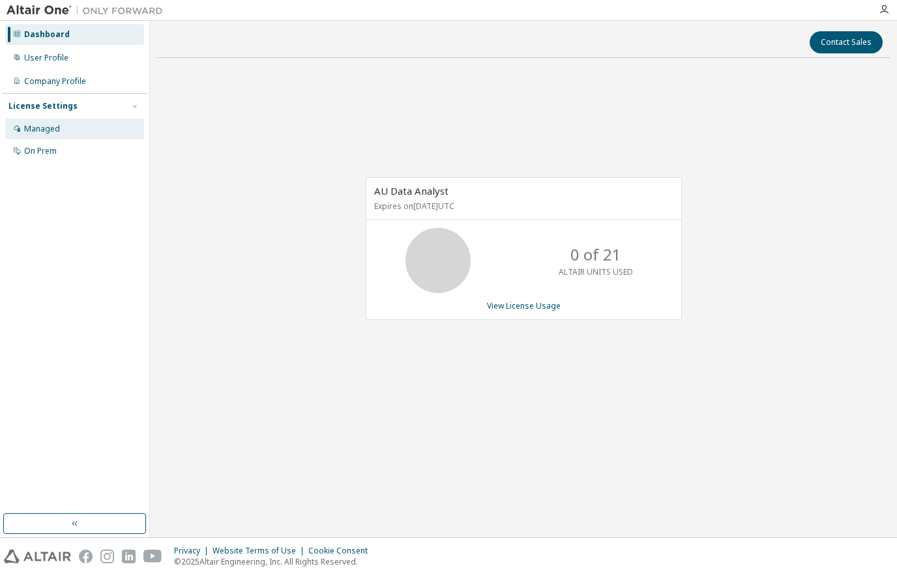
click at [37, 127] on div "Managed" at bounding box center [42, 129] width 36 height 10
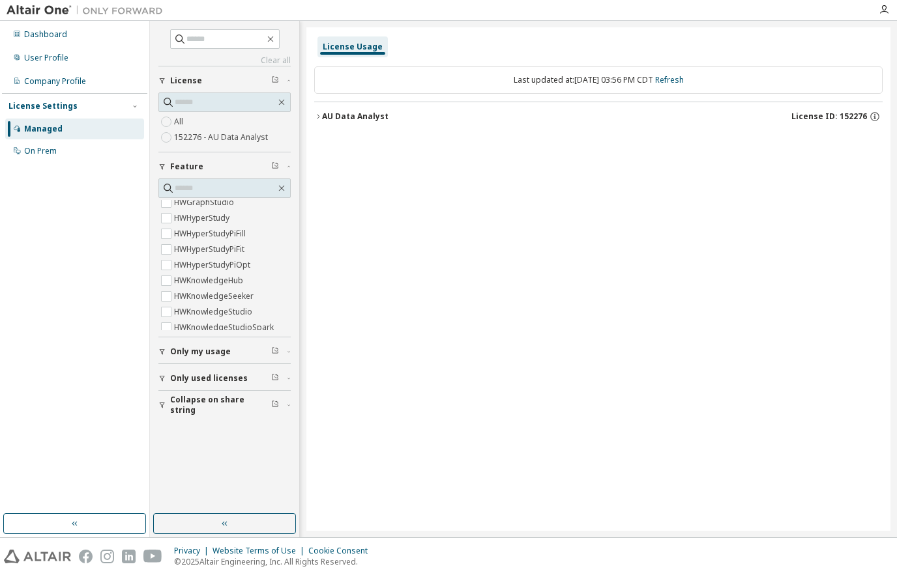
scroll to position [124, 0]
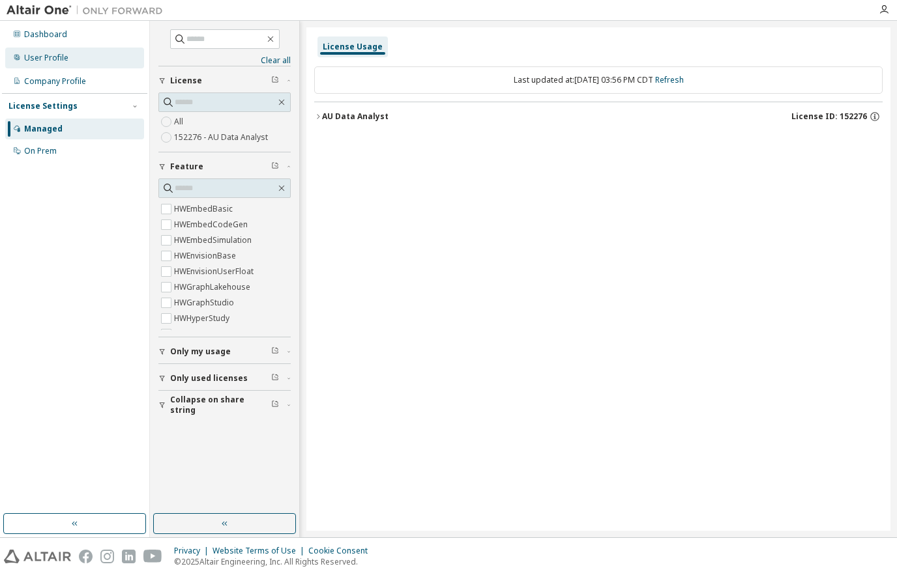
click at [56, 60] on div "User Profile" at bounding box center [46, 58] width 44 height 10
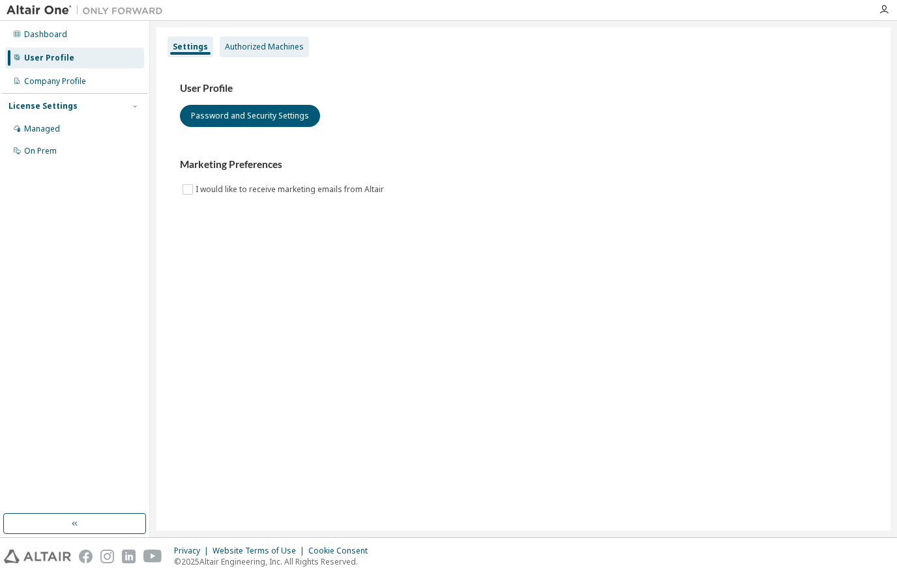
click at [255, 44] on div "Authorized Machines" at bounding box center [264, 47] width 79 height 10
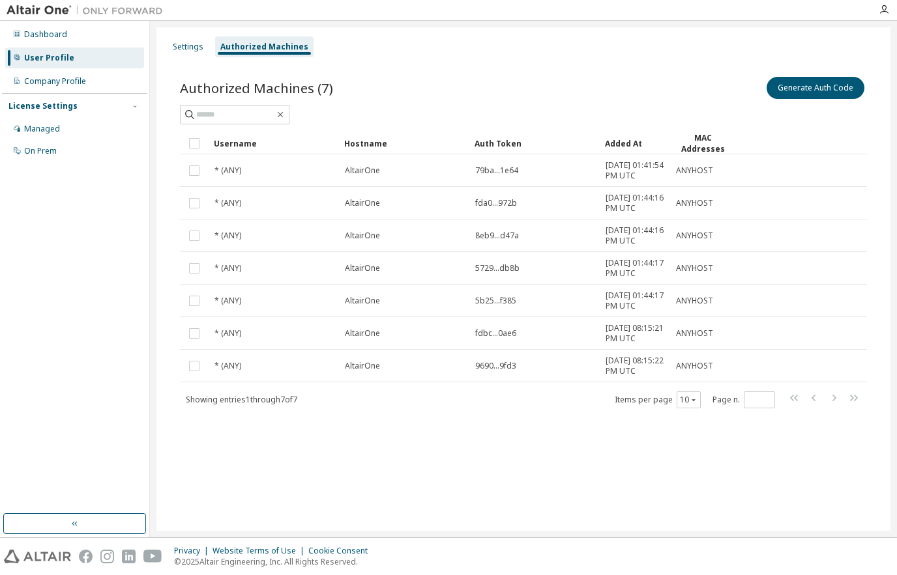
click at [53, 60] on div "User Profile" at bounding box center [49, 58] width 50 height 10
click at [884, 10] on icon "button" at bounding box center [884, 10] width 10 height 10
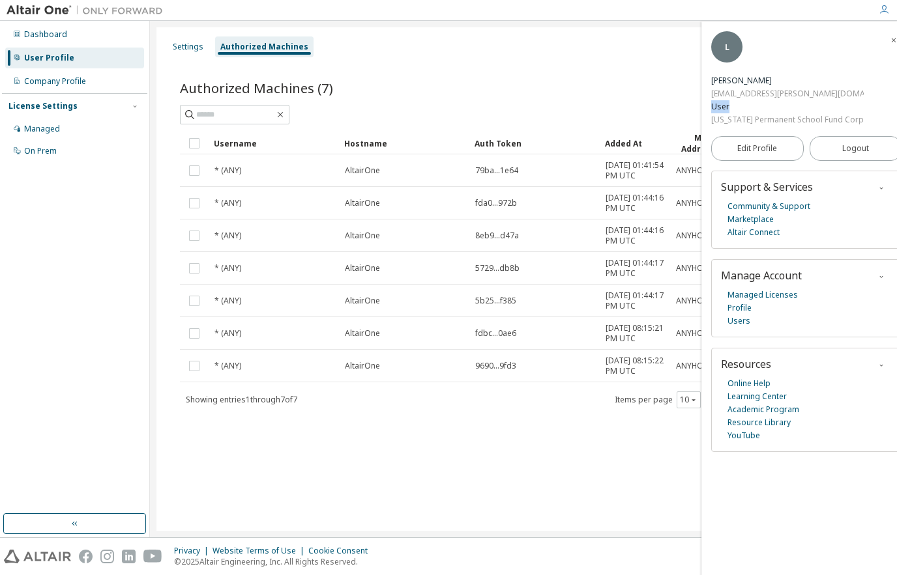
drag, startPoint x: 751, startPoint y: 63, endPoint x: 772, endPoint y: 64, distance: 20.2
click at [772, 64] on div "L [PERSON_NAME] [PERSON_NAME][EMAIL_ADDRESS][PERSON_NAME][DOMAIN_NAME] User [US…" at bounding box center [806, 78] width 190 height 95
click at [66, 84] on div "Company Profile" at bounding box center [55, 81] width 62 height 10
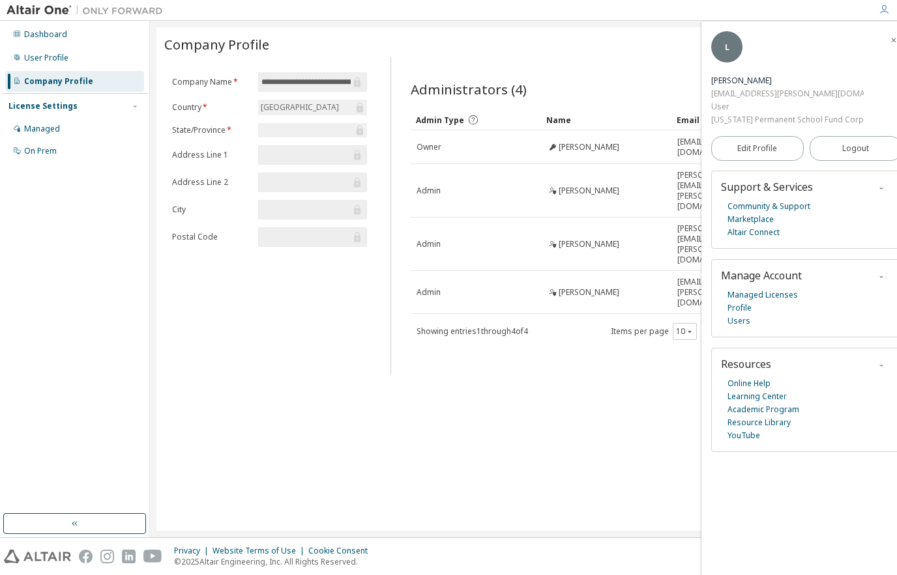
click at [44, 10] on img at bounding box center [88, 10] width 163 height 13
click at [35, 12] on img at bounding box center [88, 10] width 163 height 13
